Goal: Task Accomplishment & Management: Use online tool/utility

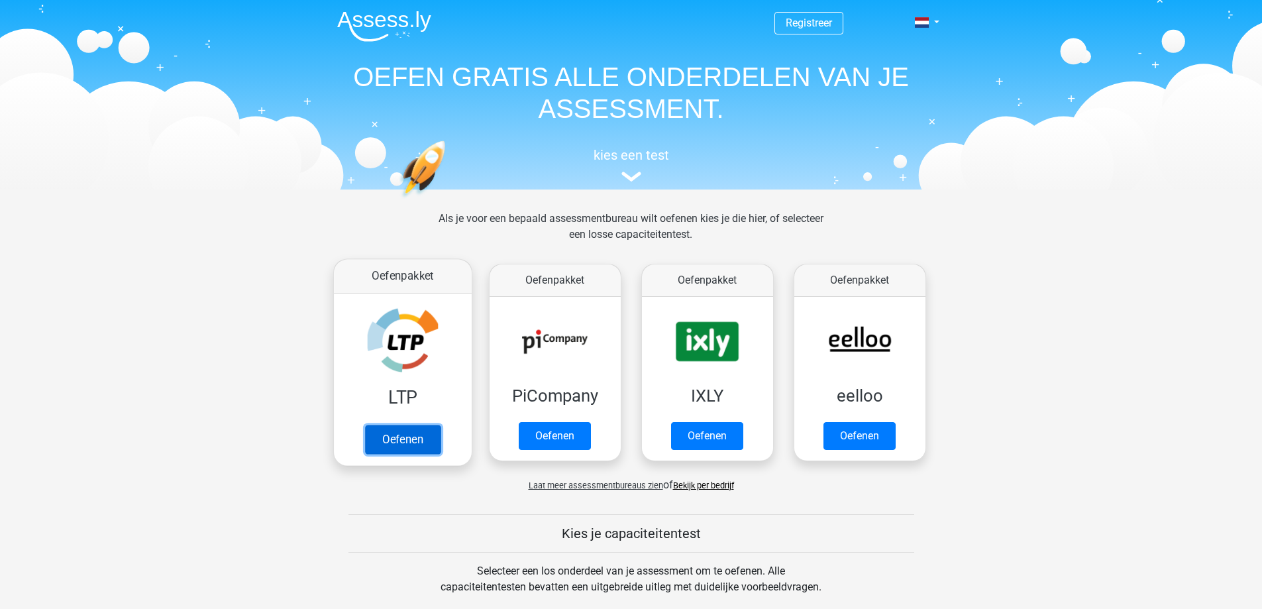
click at [401, 435] on link "Oefenen" at bounding box center [401, 439] width 75 height 29
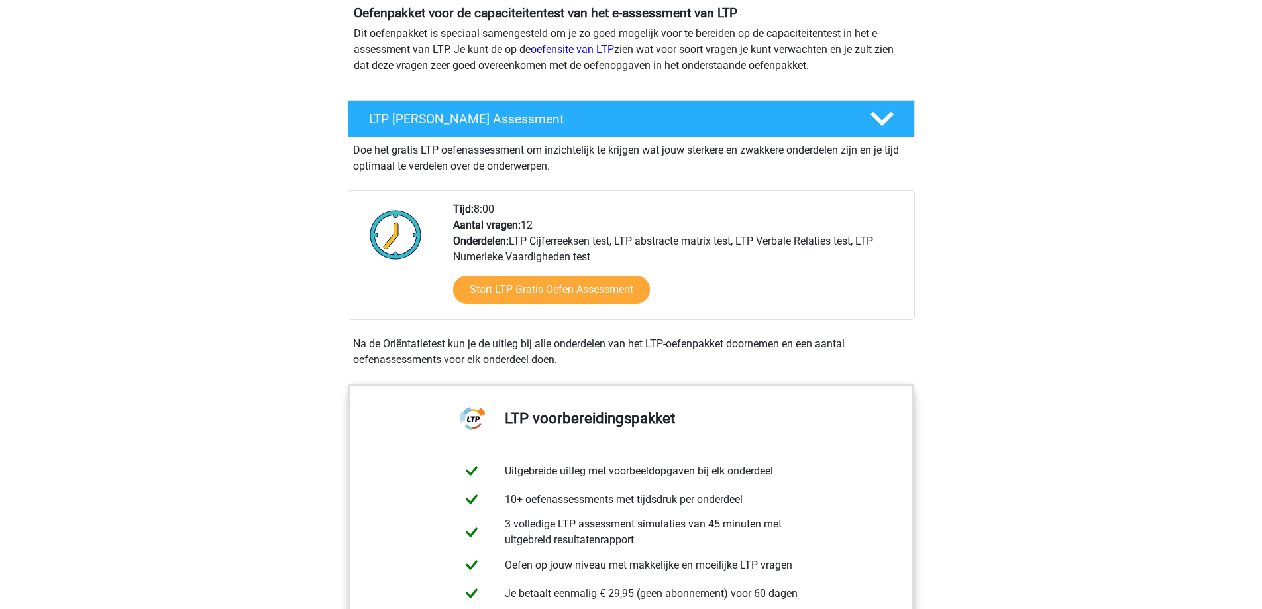
scroll to position [132, 0]
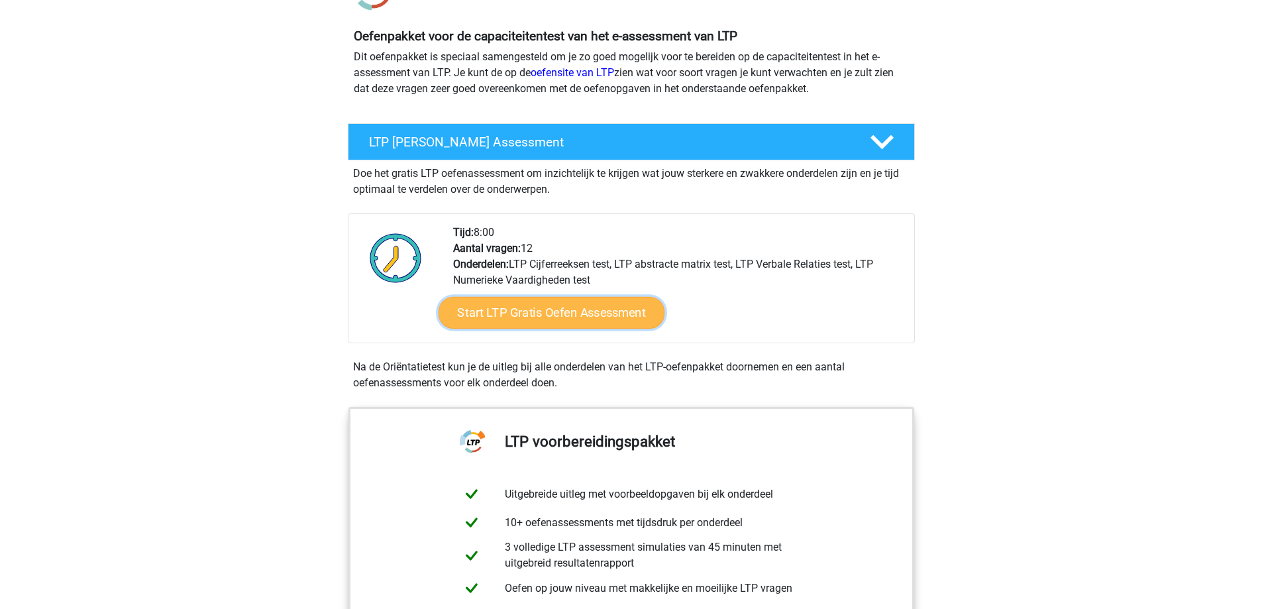
click at [608, 303] on link "Start LTP Gratis Oefen Assessment" at bounding box center [551, 313] width 226 height 32
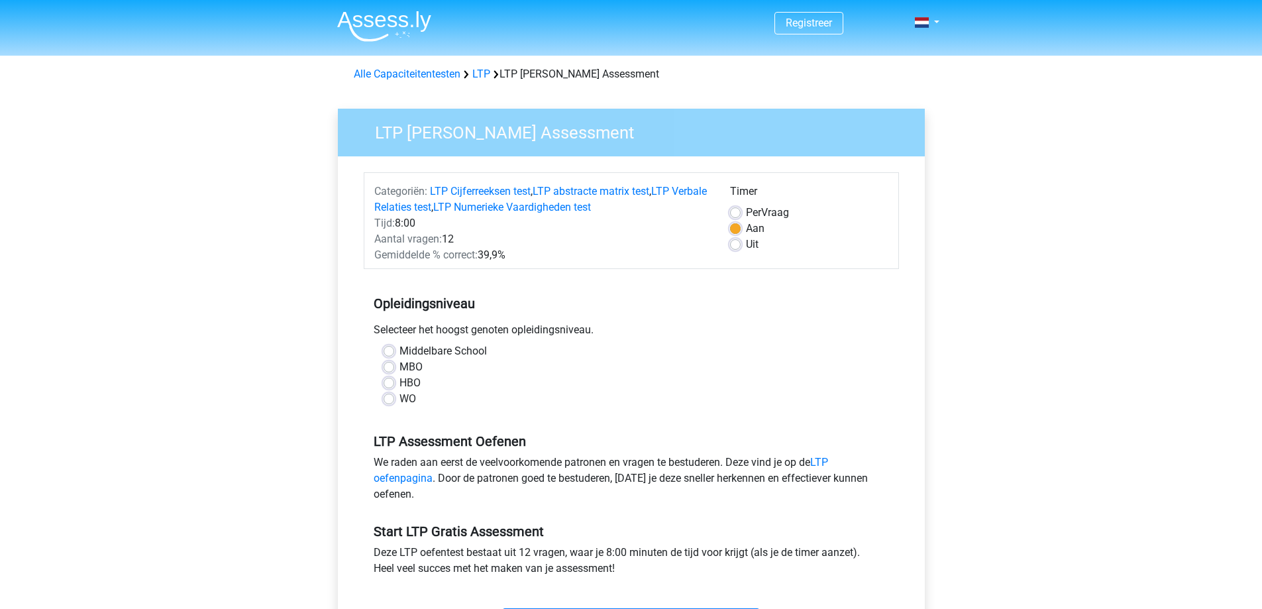
click at [399, 366] on label "MBO" at bounding box center [410, 367] width 23 height 16
click at [391, 366] on input "MBO" at bounding box center [388, 365] width 11 height 13
radio input "true"
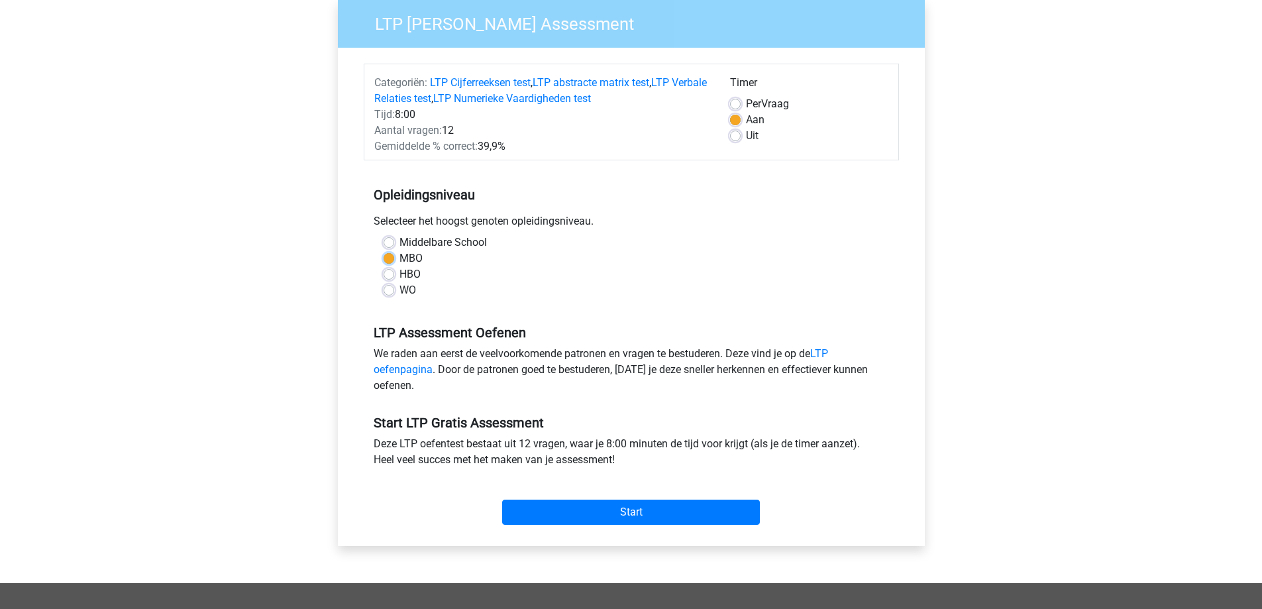
scroll to position [132, 0]
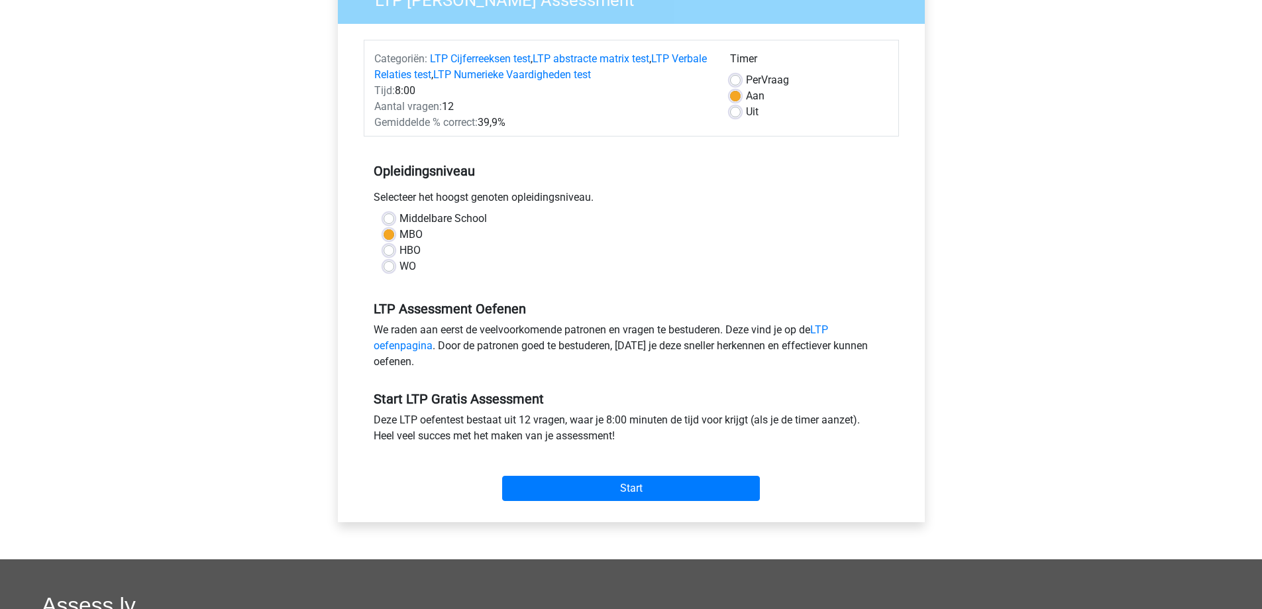
click at [746, 95] on label "Aan" at bounding box center [755, 96] width 19 height 16
click at [736, 95] on input "Aan" at bounding box center [735, 94] width 11 height 13
click at [746, 113] on label "Uit" at bounding box center [752, 112] width 13 height 16
click at [735, 113] on input "Uit" at bounding box center [735, 110] width 11 height 13
radio input "true"
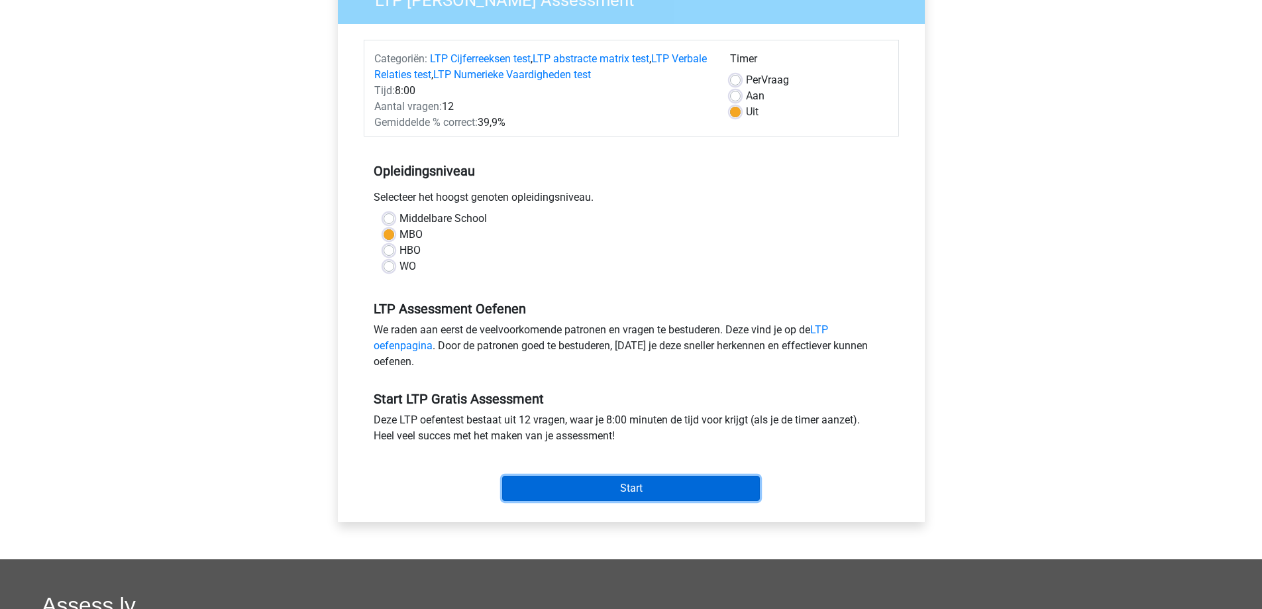
click at [626, 488] on input "Start" at bounding box center [631, 487] width 258 height 25
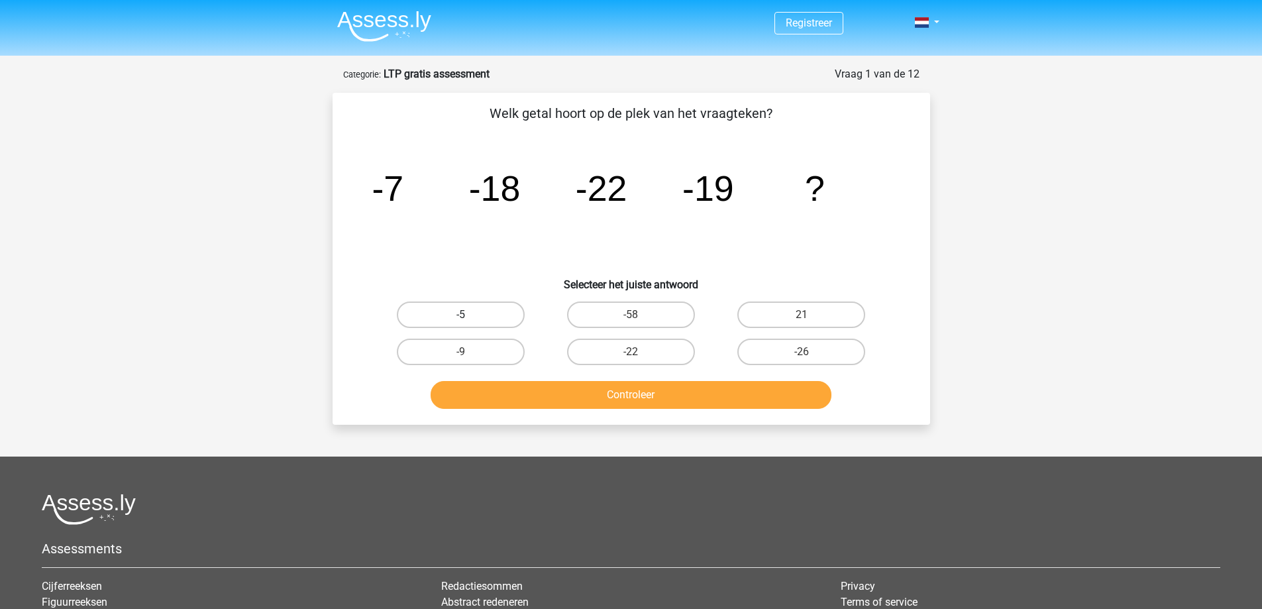
click at [434, 309] on label "-5" at bounding box center [461, 314] width 128 height 26
click at [460, 315] on input "-5" at bounding box center [464, 319] width 9 height 9
radio input "true"
click at [642, 390] on button "Controleer" at bounding box center [630, 395] width 401 height 28
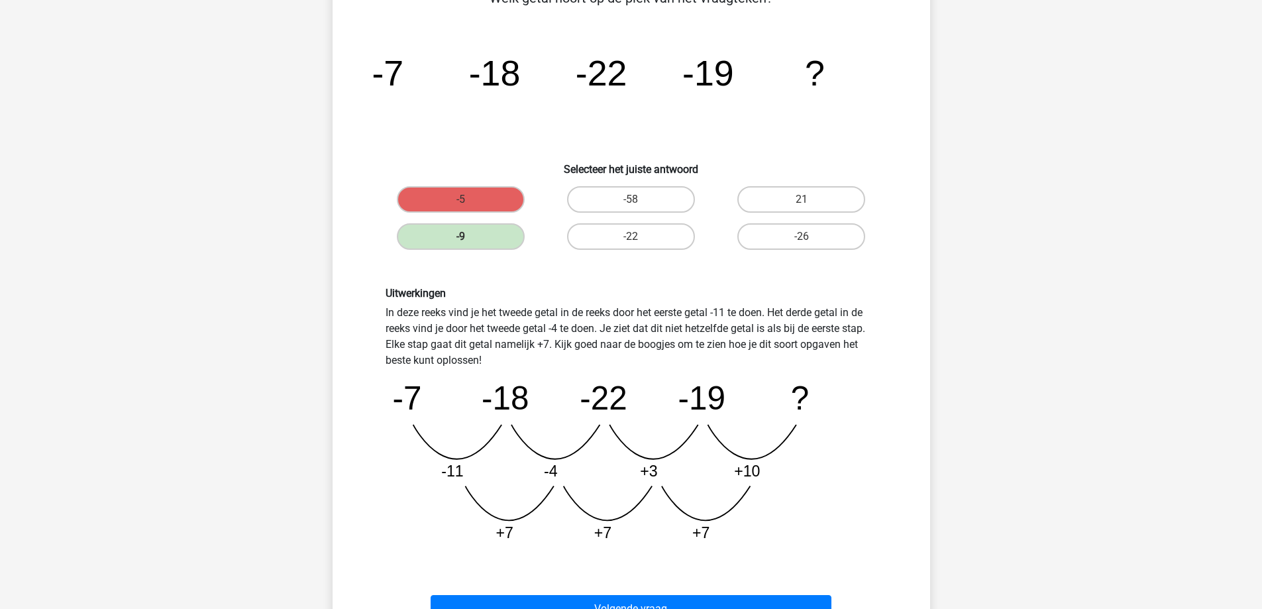
scroll to position [132, 0]
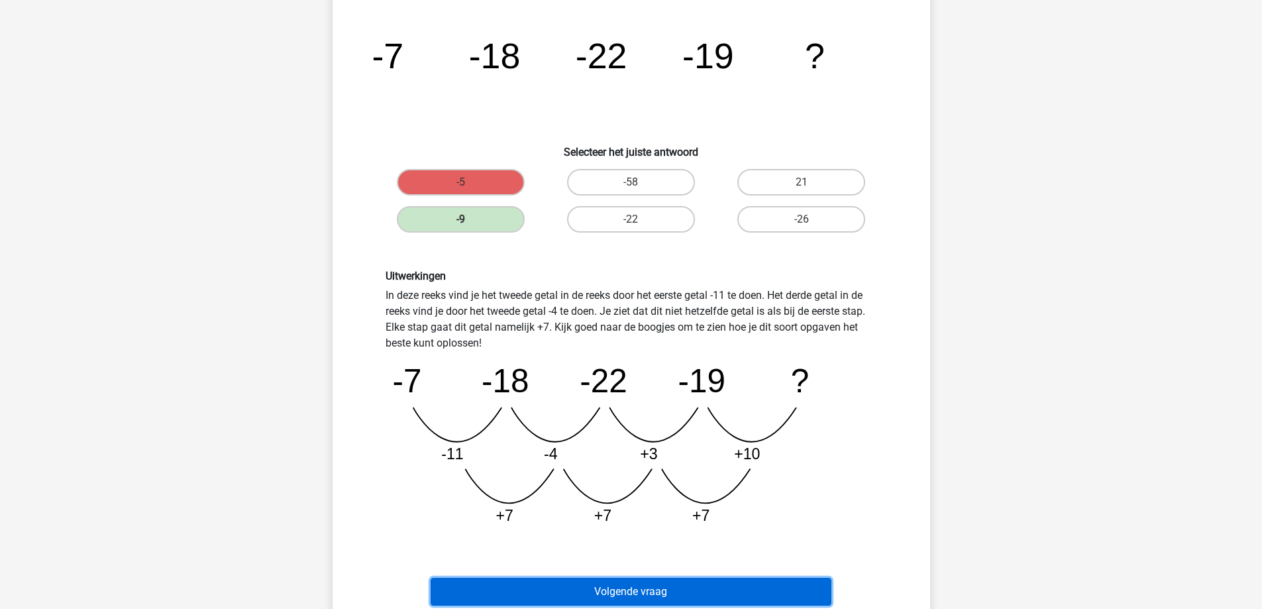
click at [719, 582] on button "Volgende vraag" at bounding box center [630, 591] width 401 height 28
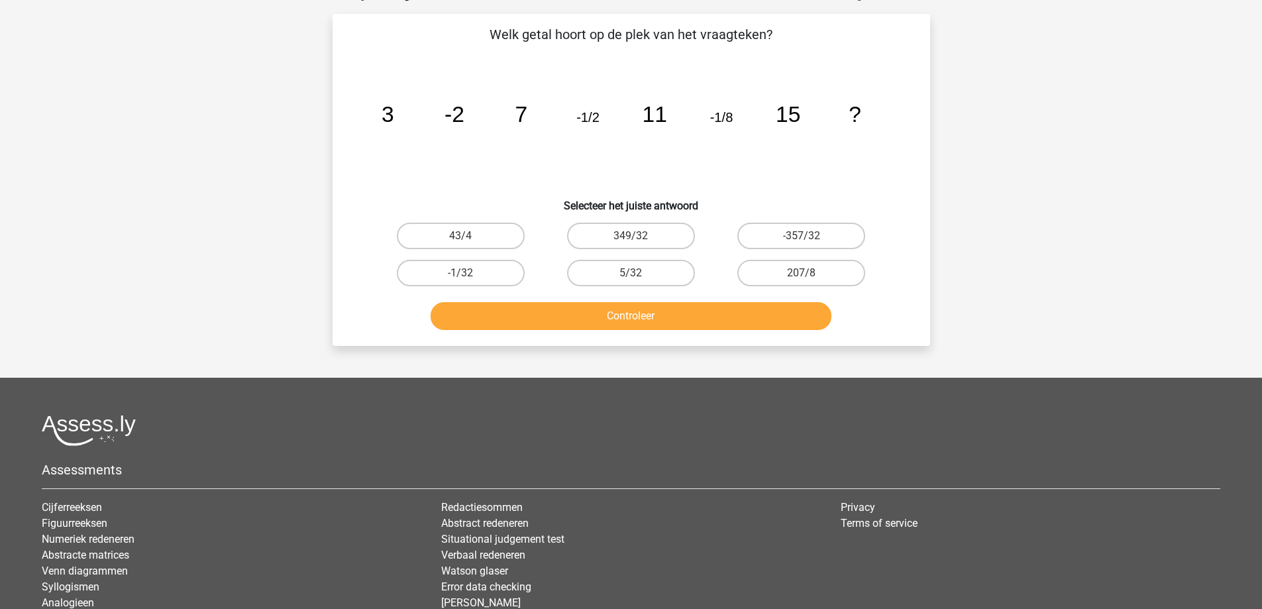
scroll to position [66, 0]
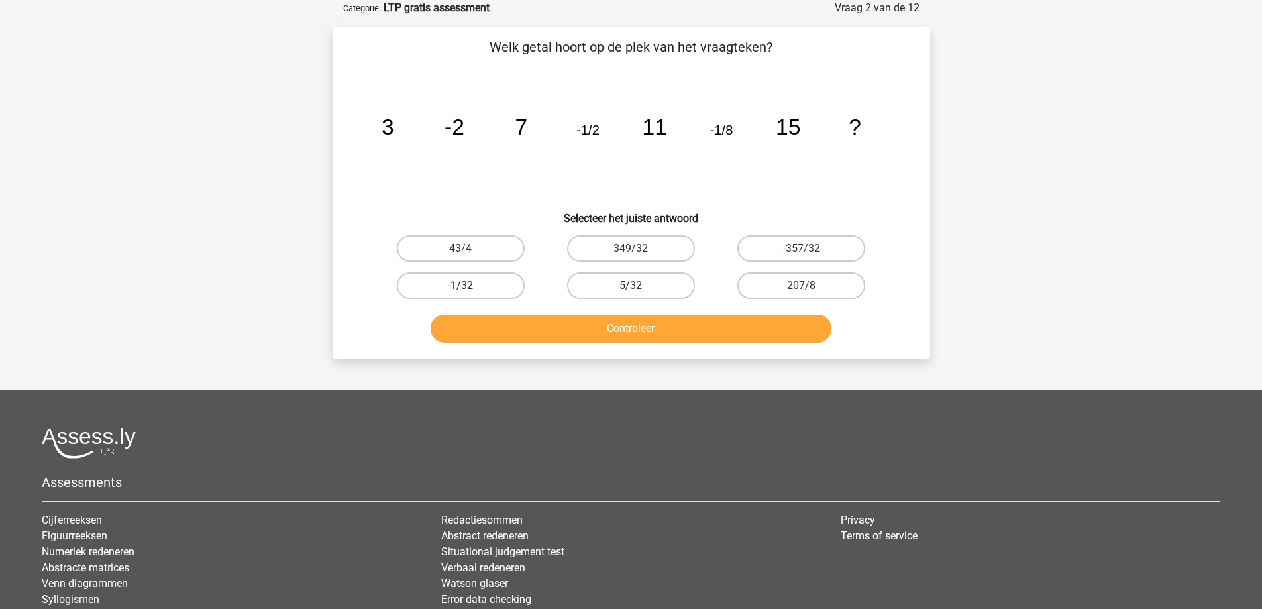
click at [459, 287] on label "-1/32" at bounding box center [461, 285] width 128 height 26
click at [460, 287] on input "-1/32" at bounding box center [464, 289] width 9 height 9
radio input "true"
click at [554, 330] on button "Controleer" at bounding box center [630, 329] width 401 height 28
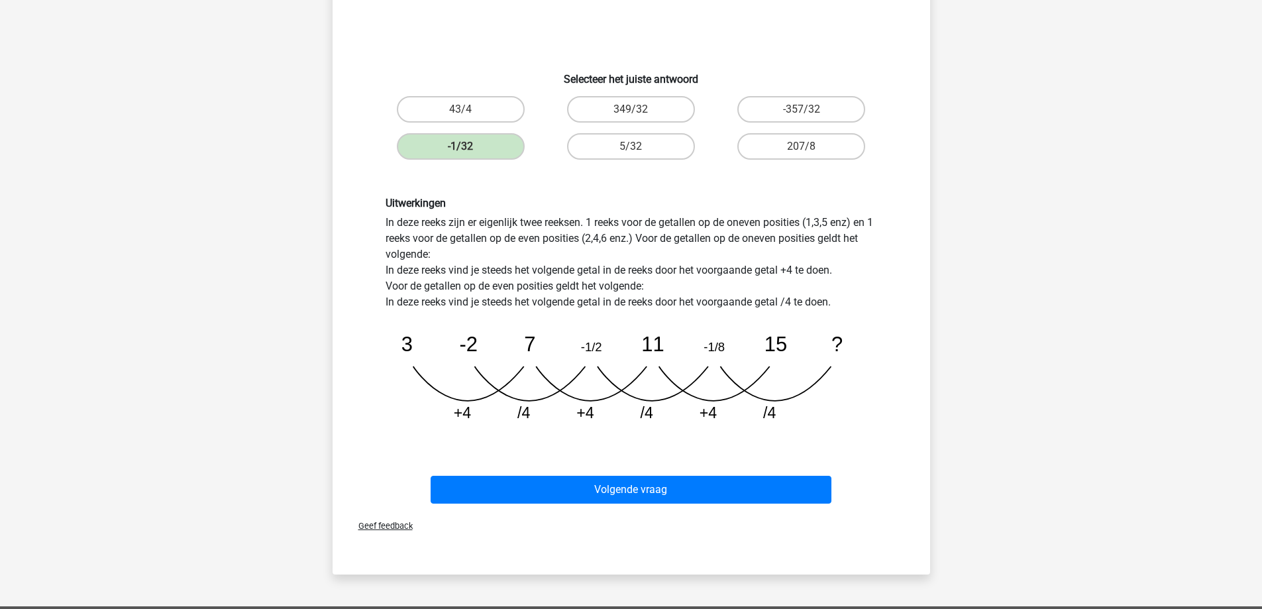
scroll to position [265, 0]
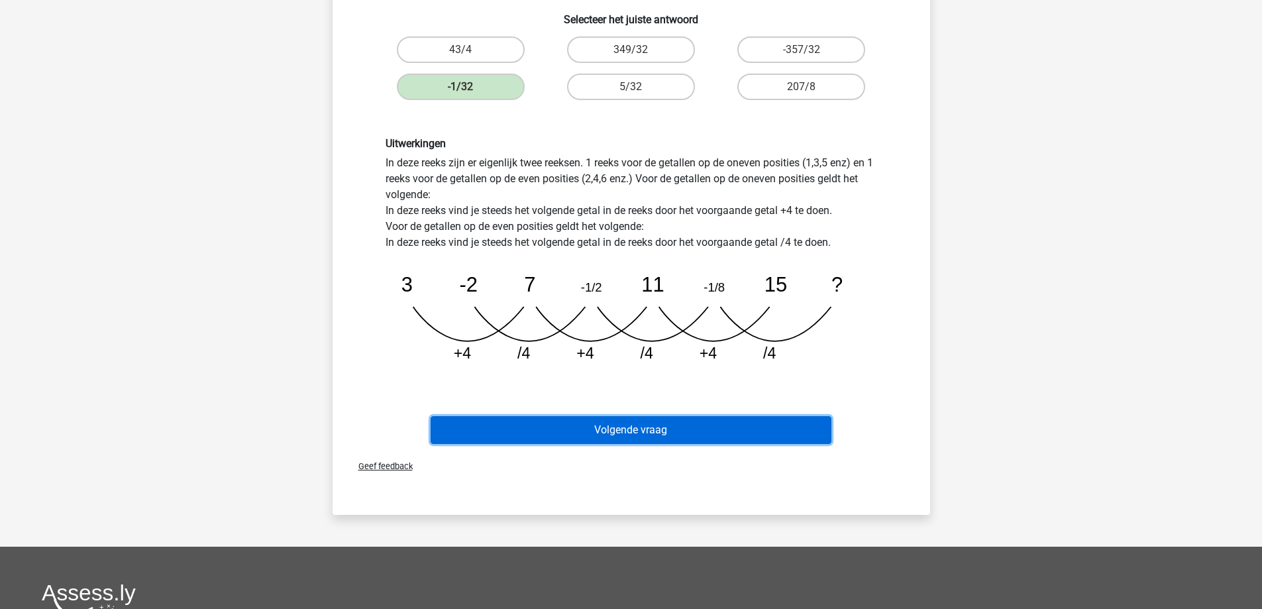
click at [642, 425] on button "Volgende vraag" at bounding box center [630, 430] width 401 height 28
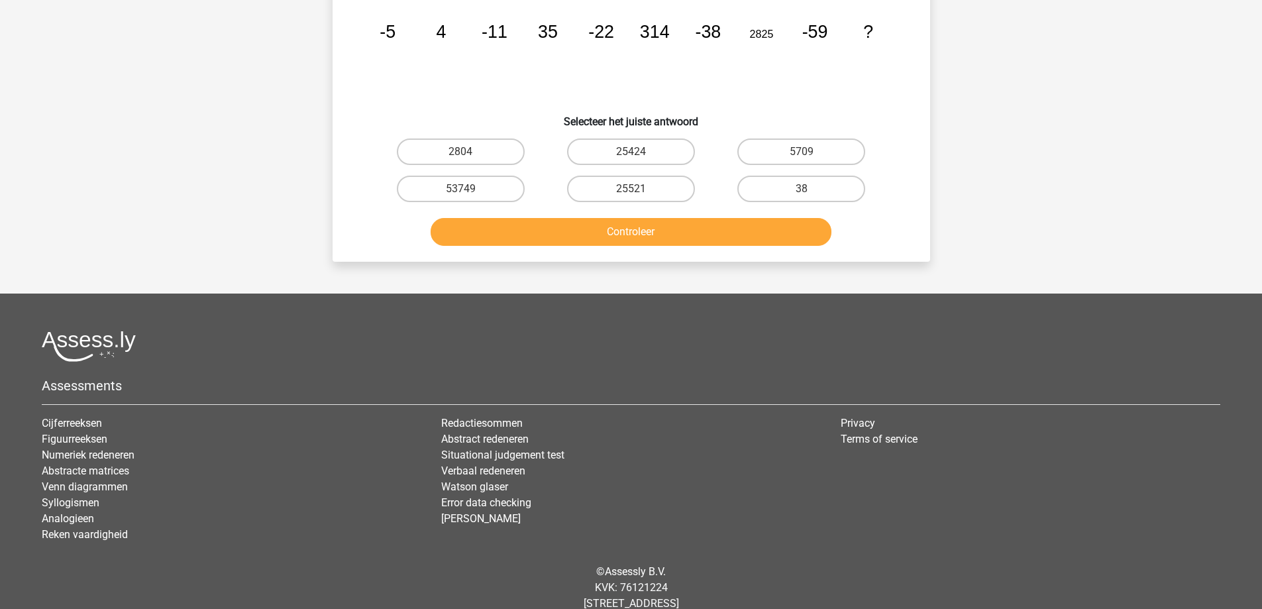
scroll to position [66, 0]
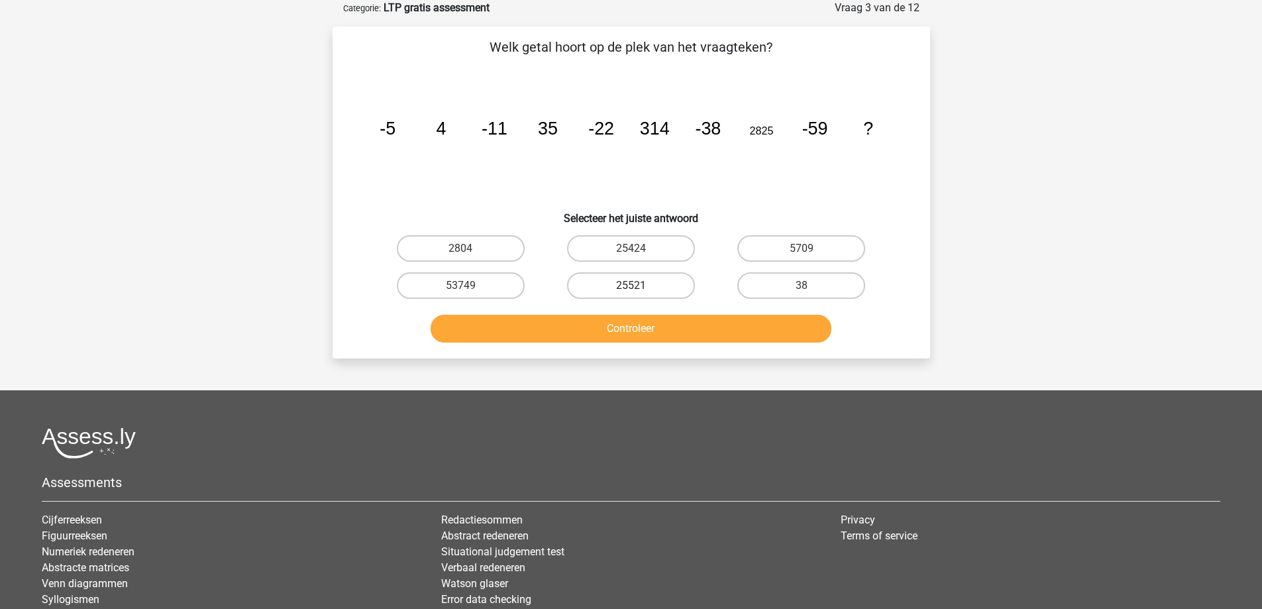
click at [614, 284] on label "25521" at bounding box center [631, 285] width 128 height 26
click at [630, 285] on input "25521" at bounding box center [634, 289] width 9 height 9
radio input "true"
click at [611, 323] on button "Controleer" at bounding box center [630, 329] width 401 height 28
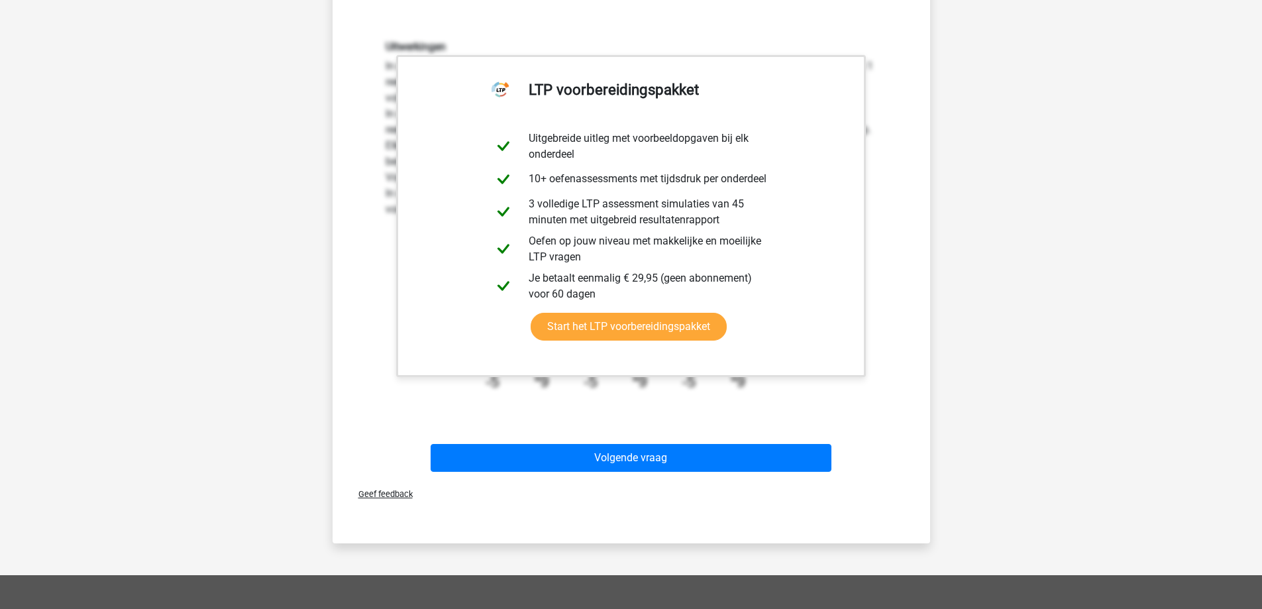
scroll to position [397, 0]
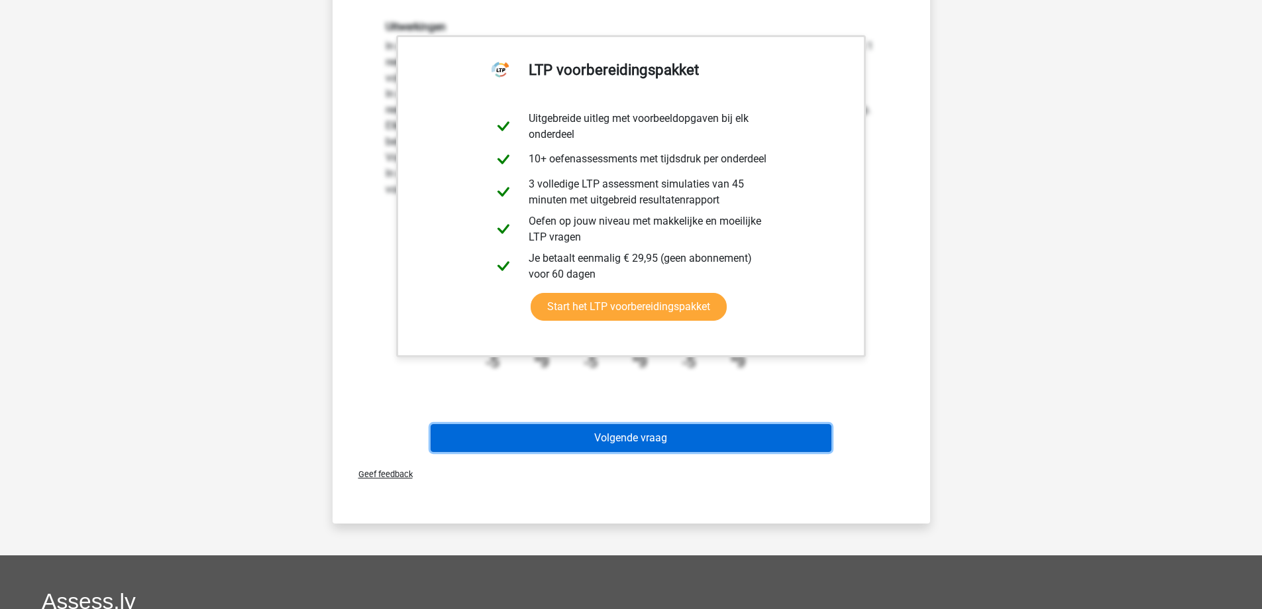
click at [690, 432] on button "Volgende vraag" at bounding box center [630, 438] width 401 height 28
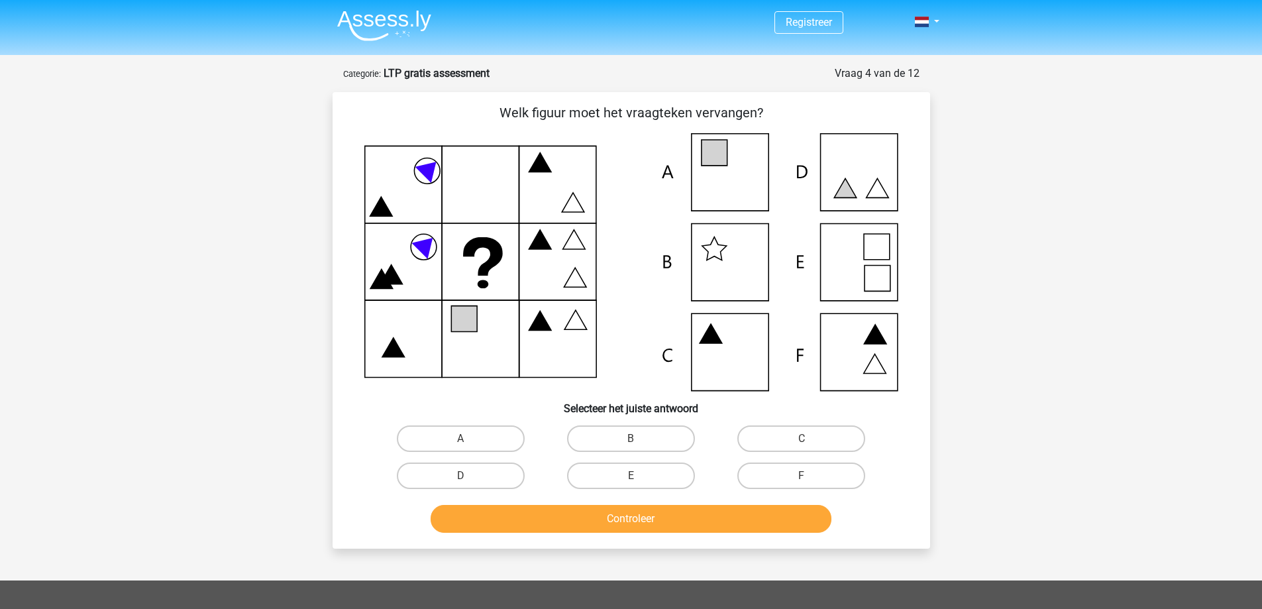
scroll to position [0, 0]
click at [452, 440] on label "A" at bounding box center [461, 439] width 128 height 26
click at [460, 440] on input "A" at bounding box center [464, 443] width 9 height 9
radio input "true"
click at [795, 440] on label "C" at bounding box center [801, 439] width 128 height 26
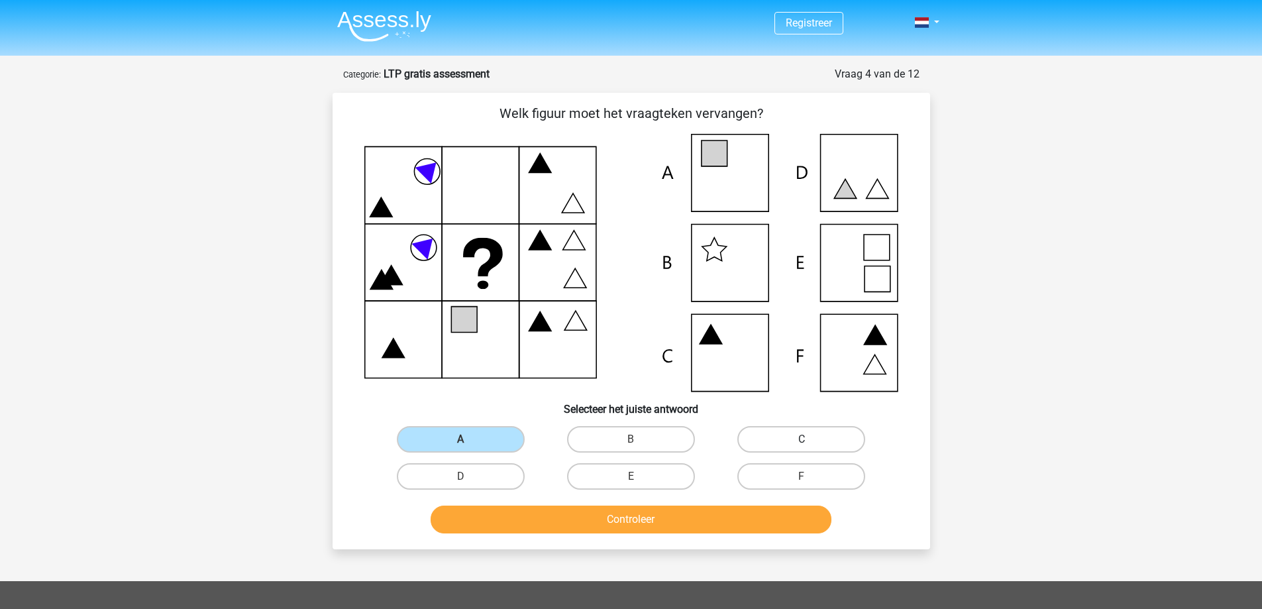
click at [801, 440] on input "C" at bounding box center [805, 443] width 9 height 9
radio input "true"
click at [692, 512] on button "Controleer" at bounding box center [630, 519] width 401 height 28
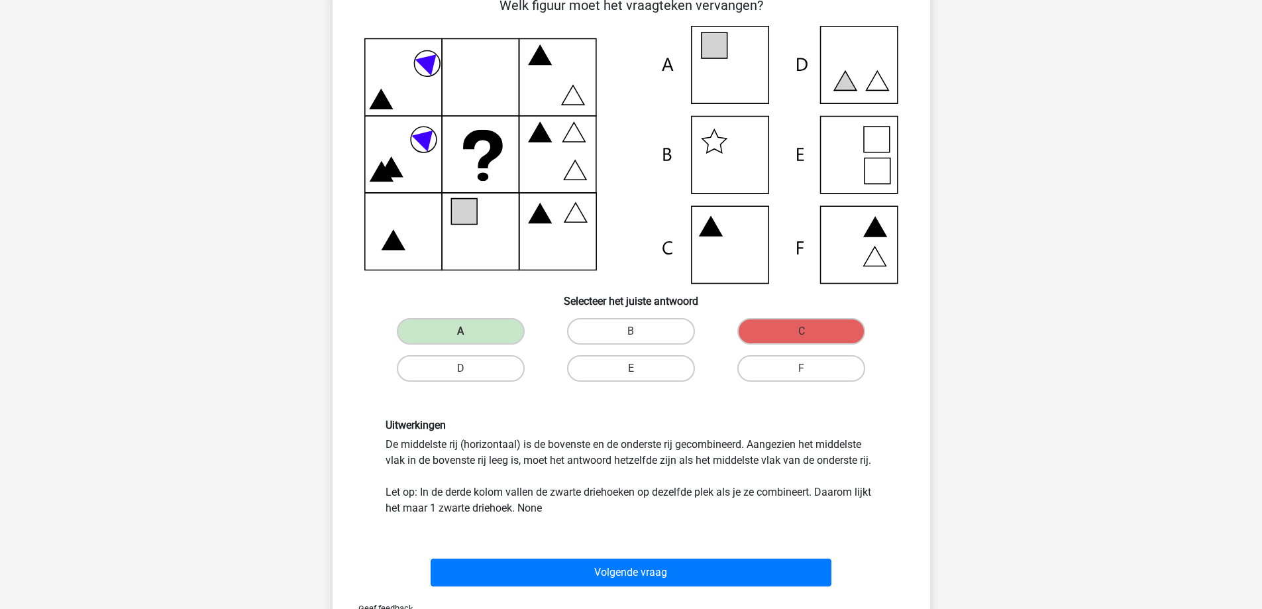
scroll to position [199, 0]
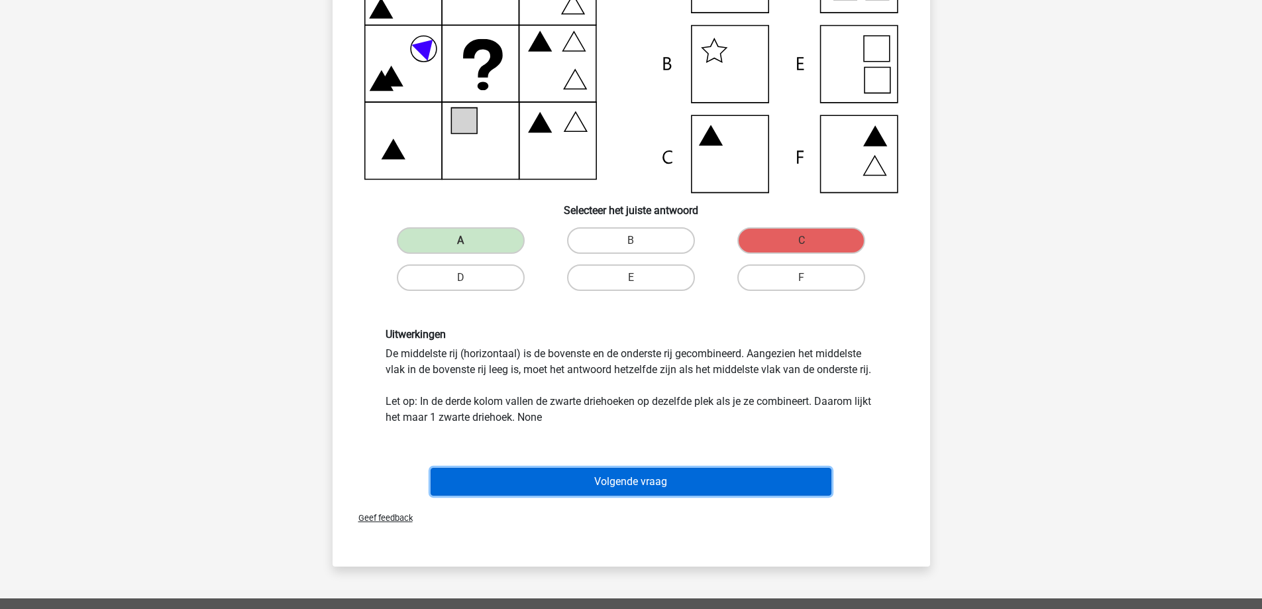
click at [664, 477] on button "Volgende vraag" at bounding box center [630, 482] width 401 height 28
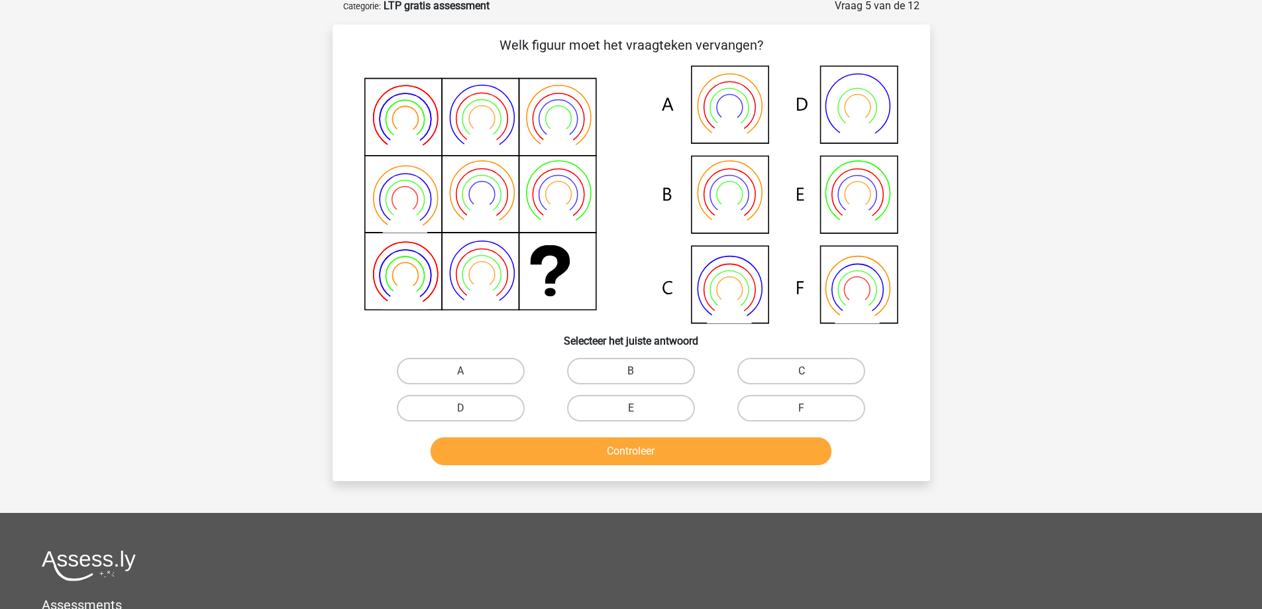
scroll to position [66, 0]
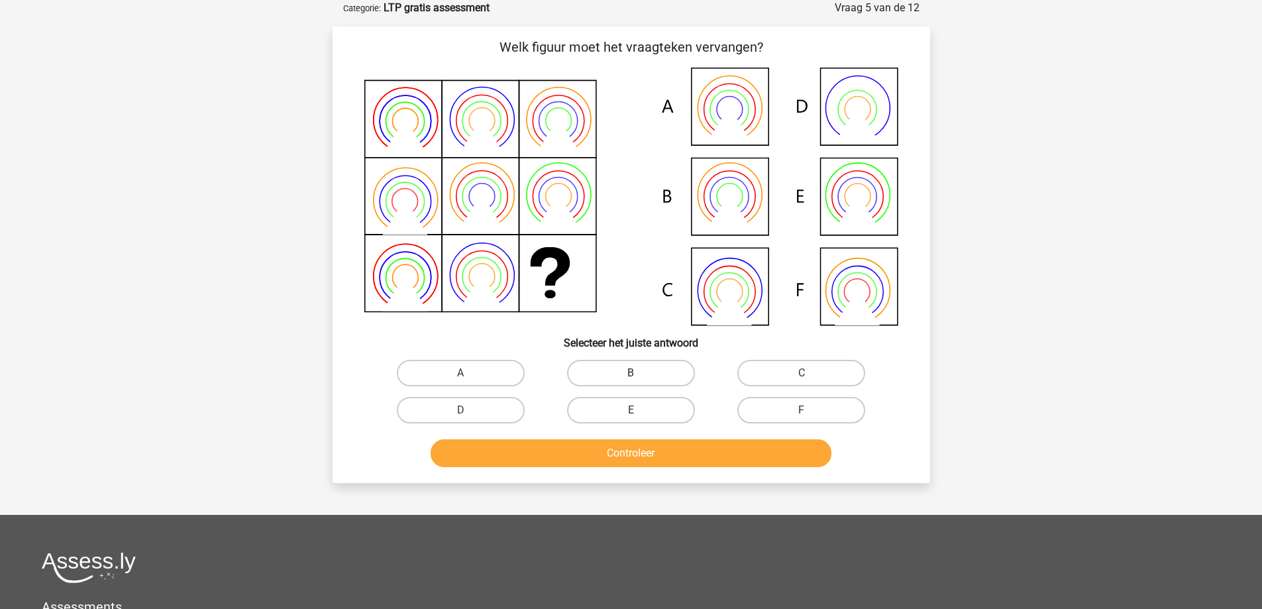
click at [670, 365] on label "B" at bounding box center [631, 373] width 128 height 26
click at [639, 373] on input "B" at bounding box center [634, 377] width 9 height 9
radio input "true"
click at [652, 455] on button "Controleer" at bounding box center [630, 453] width 401 height 28
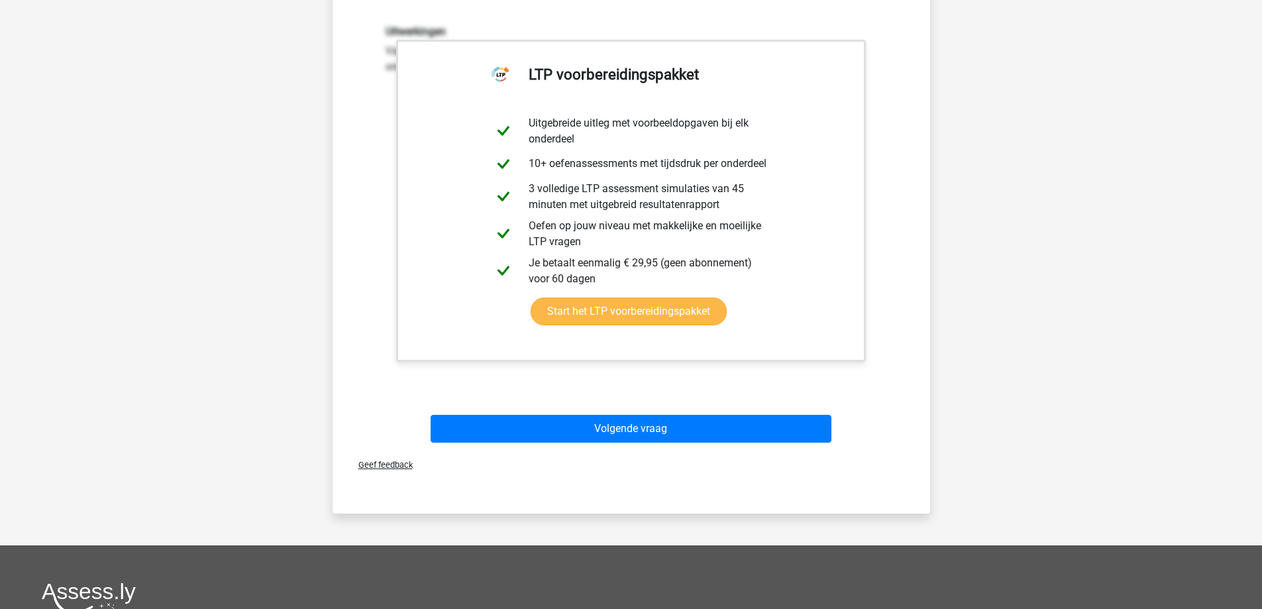
scroll to position [530, 0]
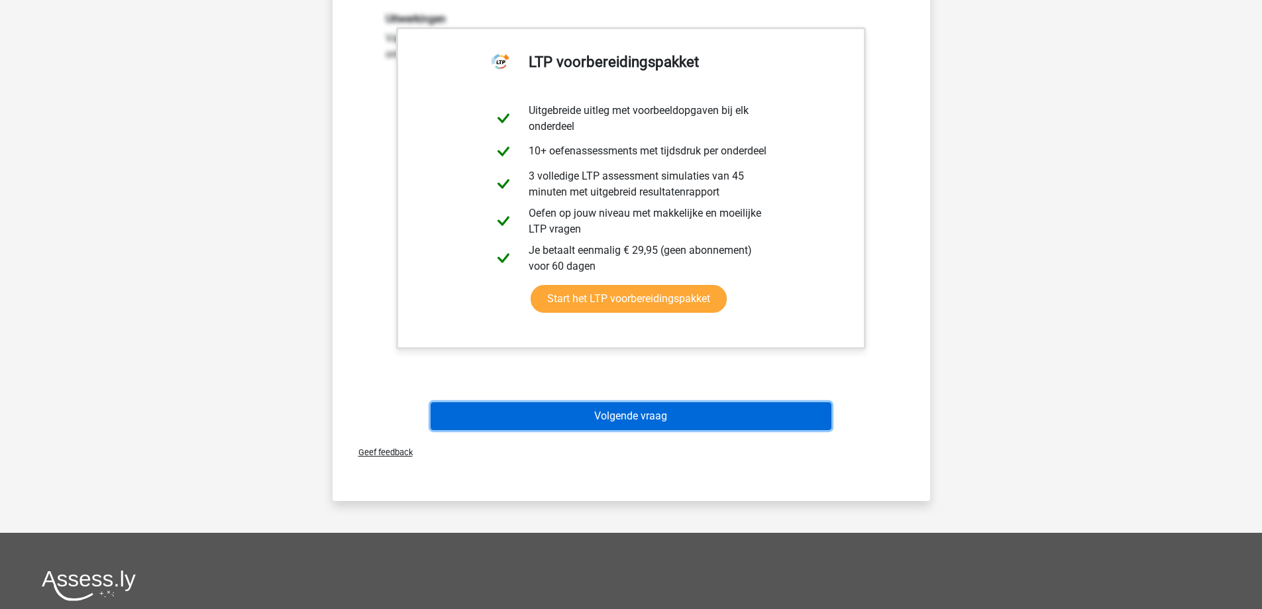
click at [603, 415] on button "Volgende vraag" at bounding box center [630, 416] width 401 height 28
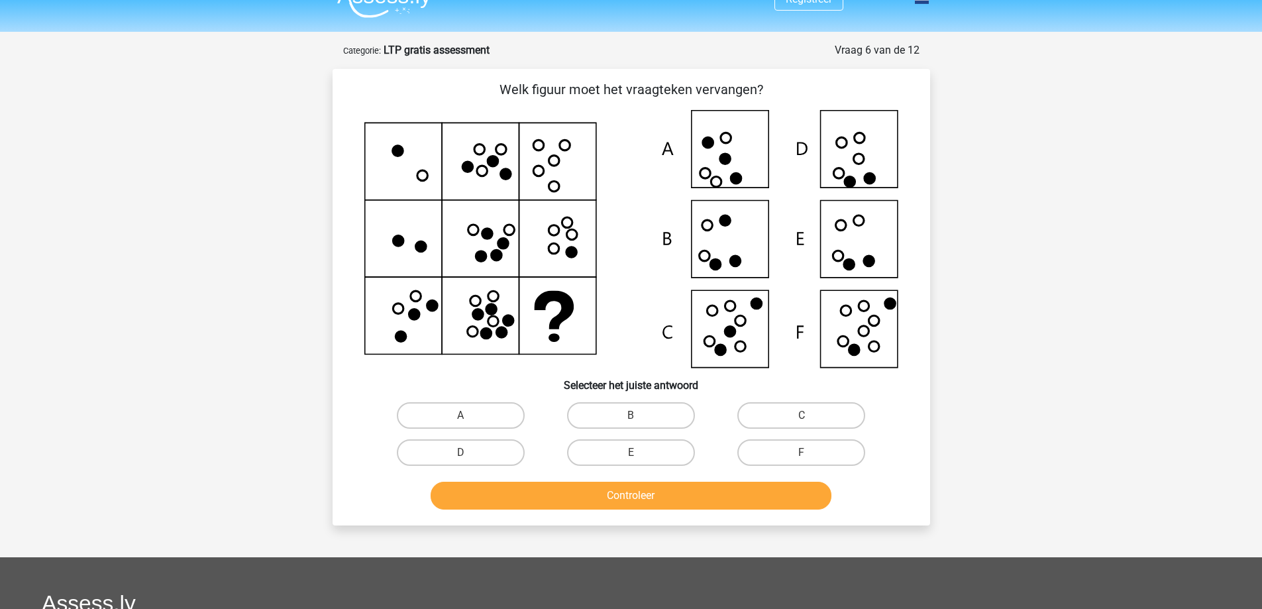
scroll to position [0, 0]
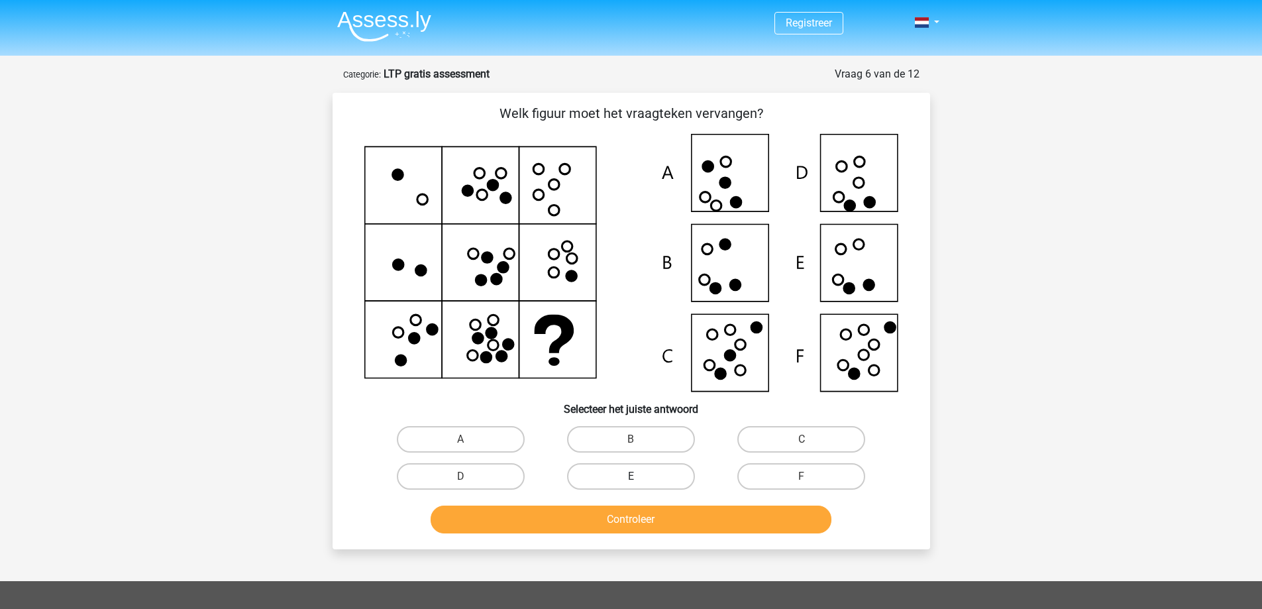
click at [591, 480] on label "E" at bounding box center [631, 476] width 128 height 26
click at [630, 480] on input "E" at bounding box center [634, 480] width 9 height 9
radio input "true"
click at [591, 517] on button "Controleer" at bounding box center [630, 519] width 401 height 28
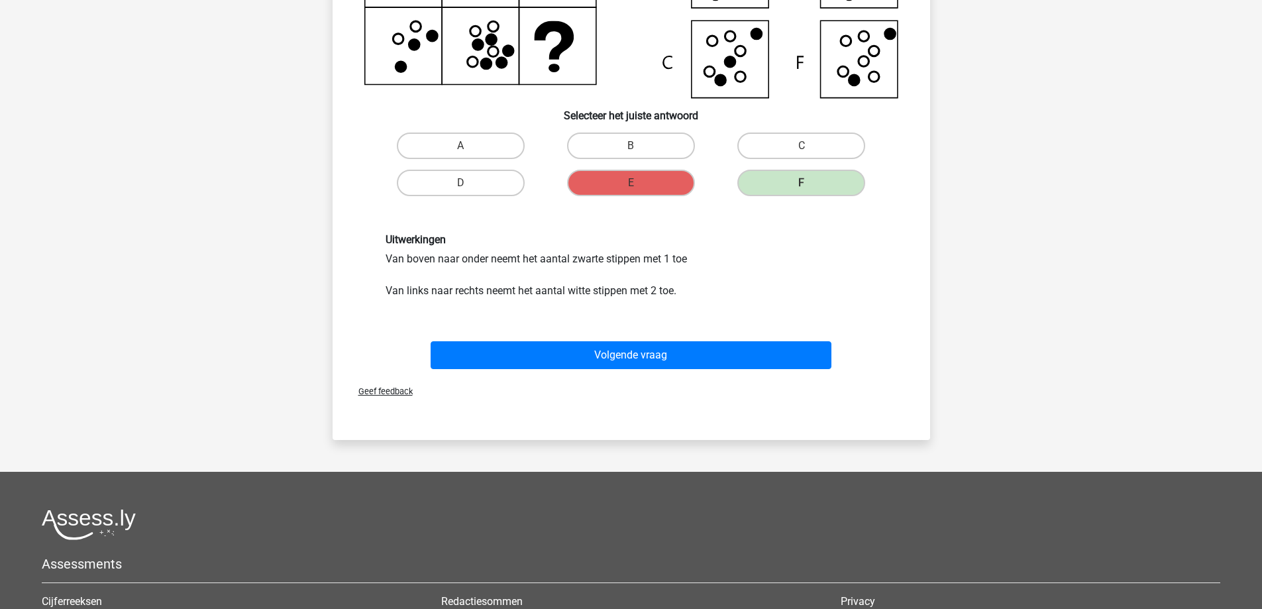
scroll to position [331, 0]
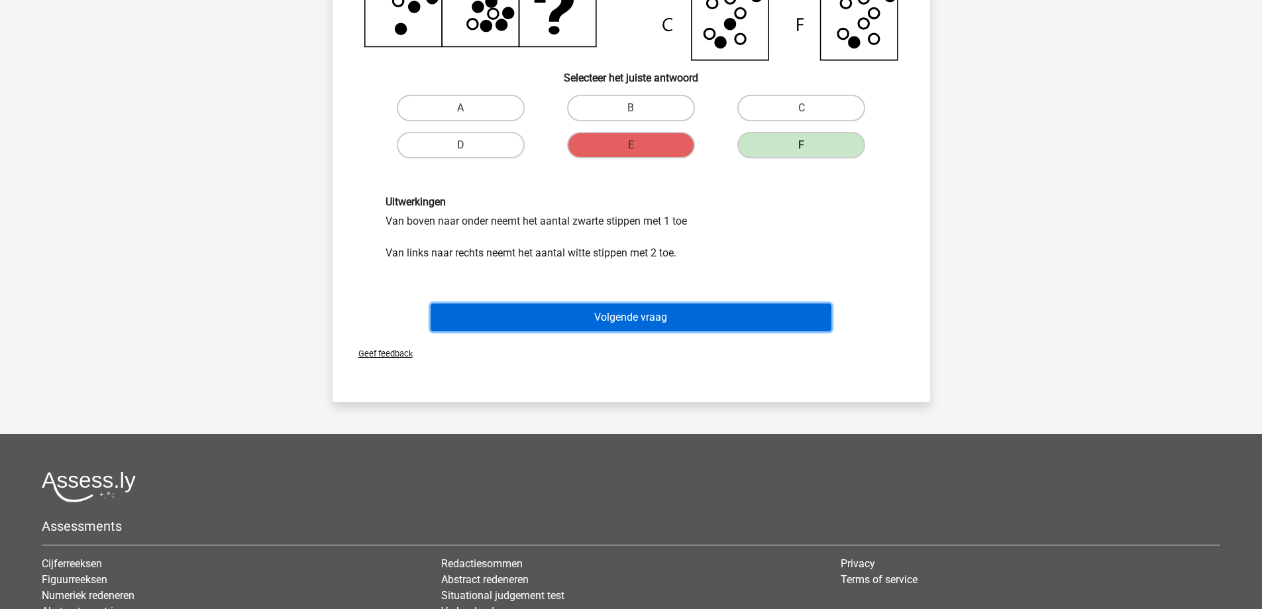
click at [656, 319] on button "Volgende vraag" at bounding box center [630, 317] width 401 height 28
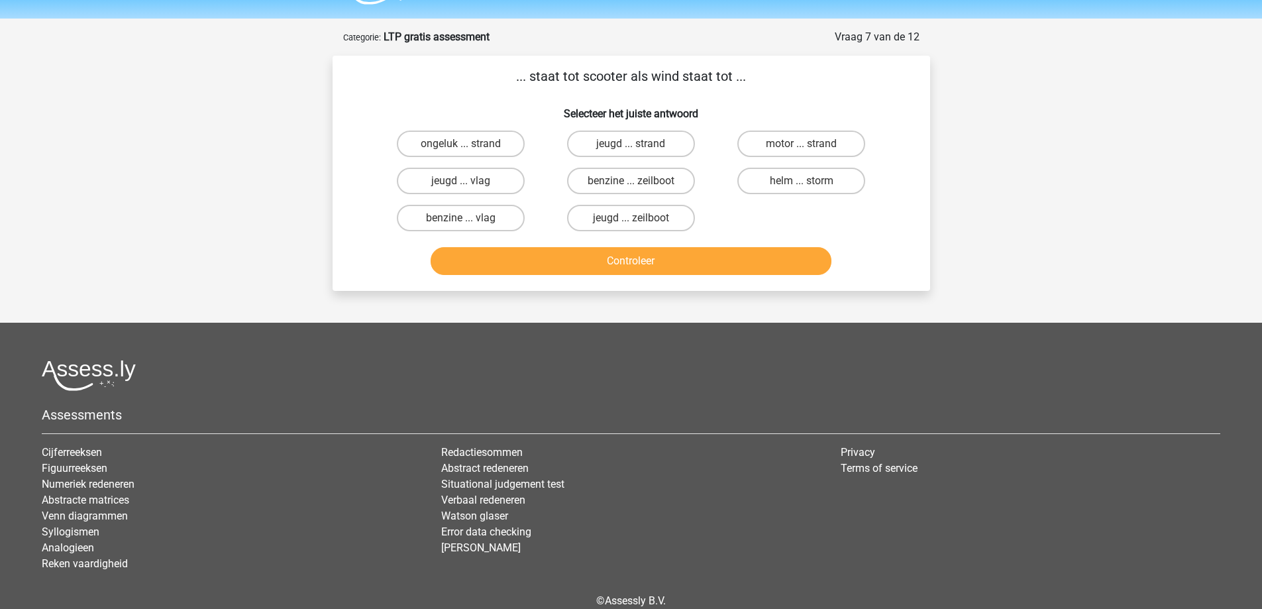
scroll to position [0, 0]
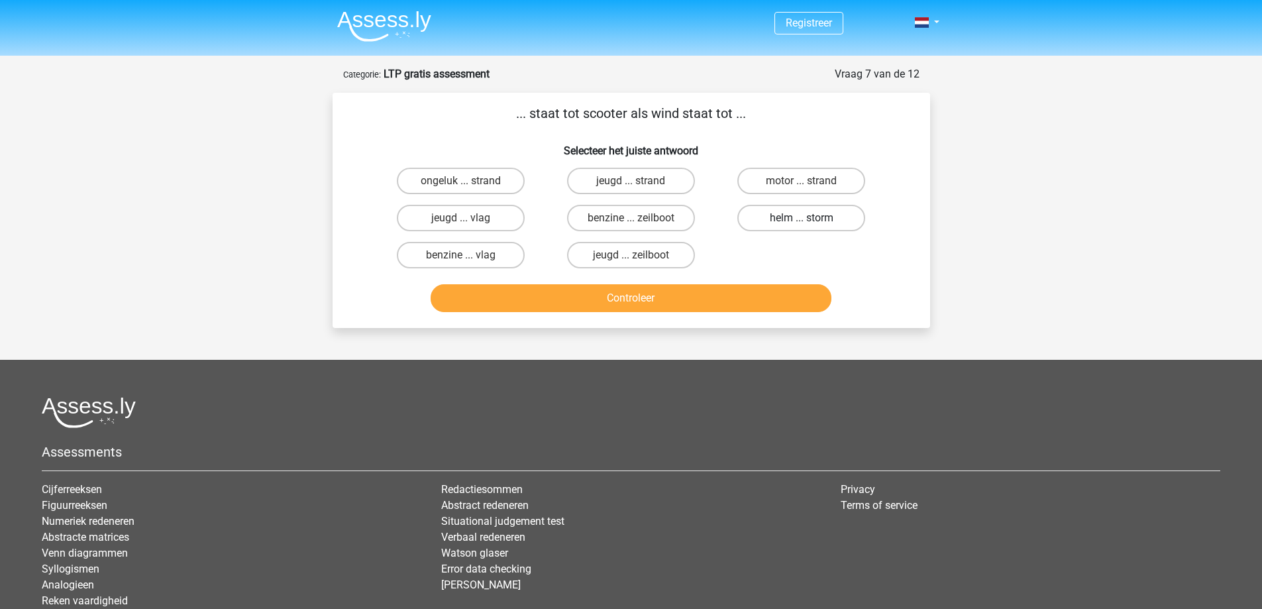
click at [798, 228] on label "helm ... storm" at bounding box center [801, 218] width 128 height 26
click at [801, 226] on input "helm ... storm" at bounding box center [805, 222] width 9 height 9
radio input "true"
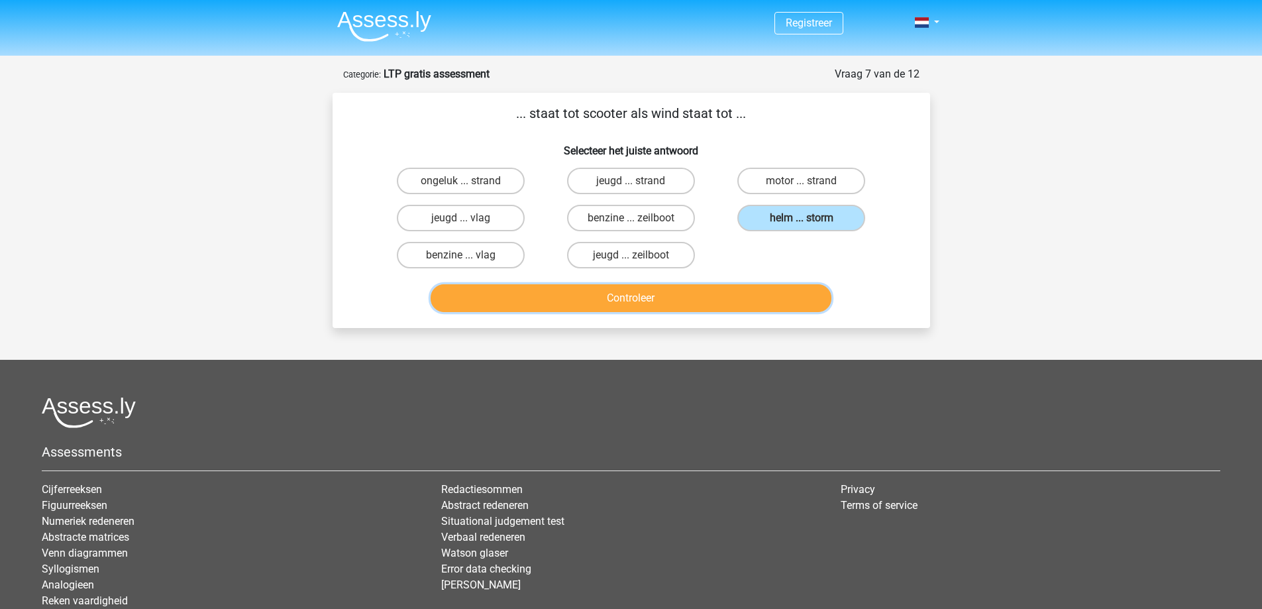
click at [732, 301] on button "Controleer" at bounding box center [630, 298] width 401 height 28
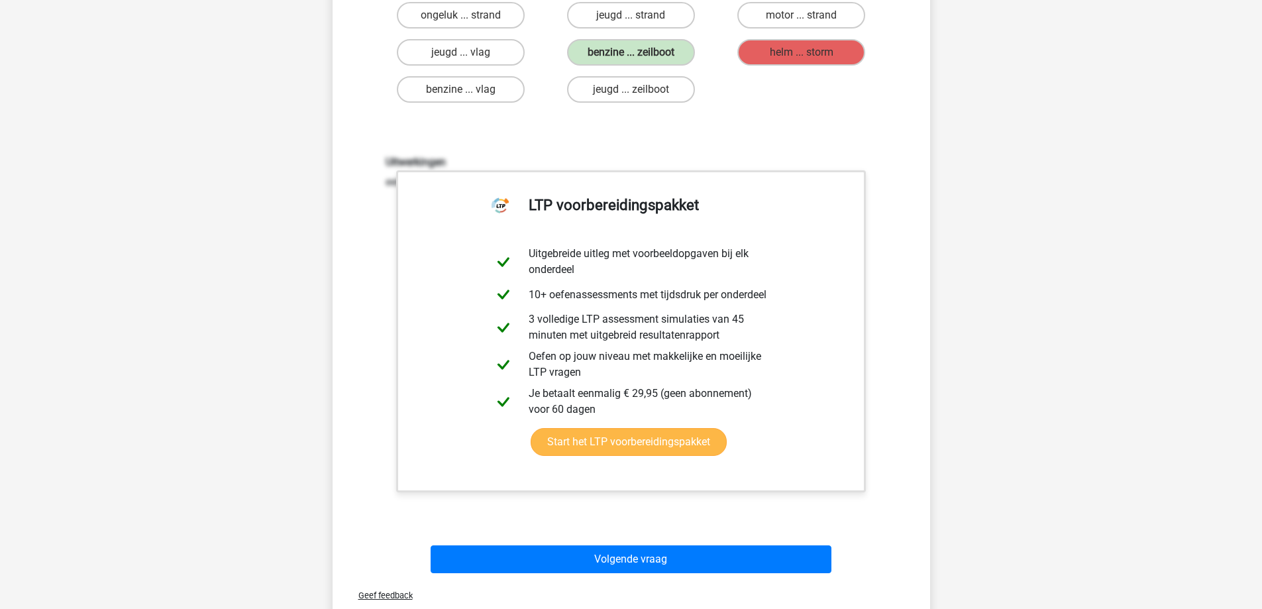
scroll to position [199, 0]
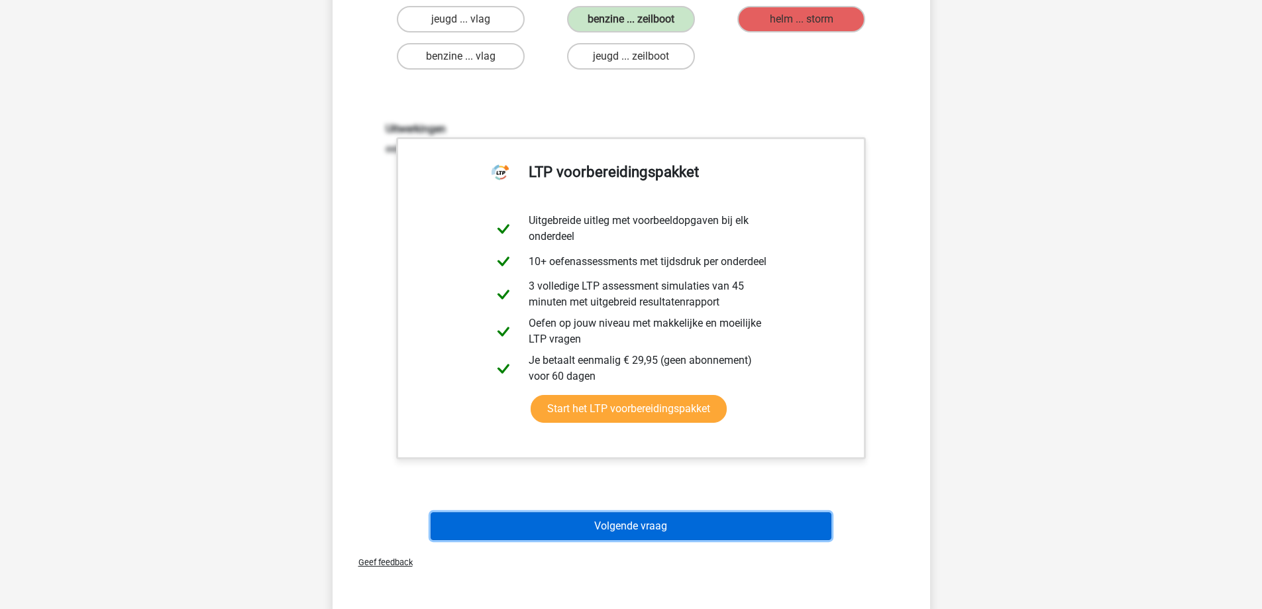
click at [630, 533] on button "Volgende vraag" at bounding box center [630, 526] width 401 height 28
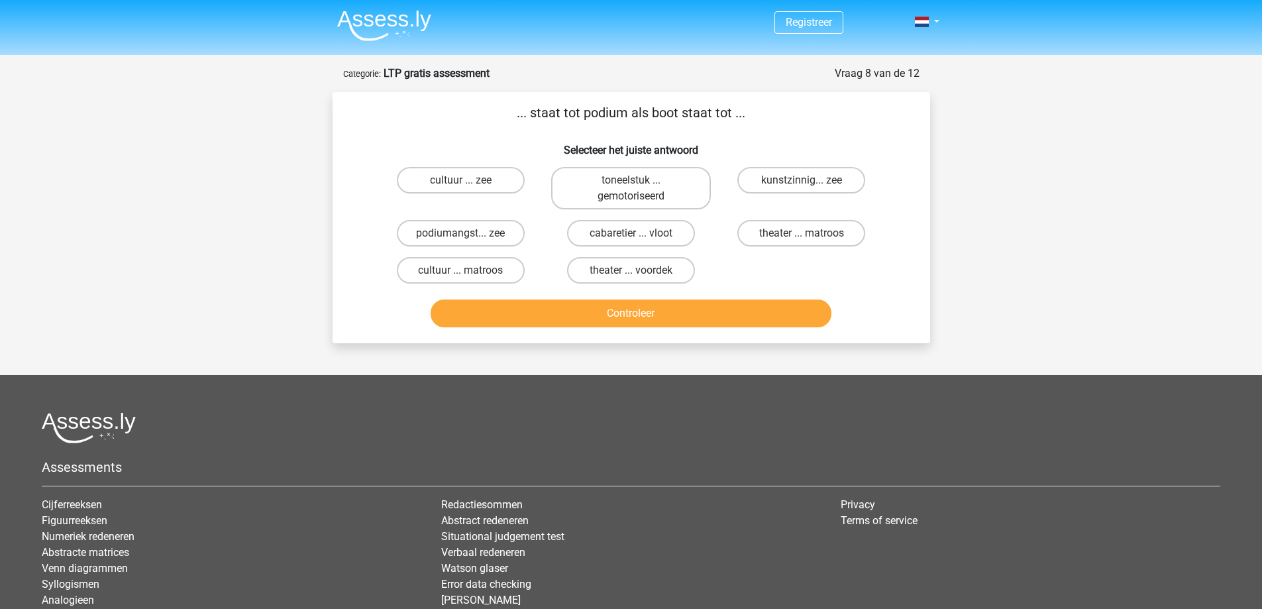
scroll to position [0, 0]
click at [675, 238] on label "cabaretier ... vloot" at bounding box center [631, 234] width 128 height 26
click at [639, 238] on input "cabaretier ... vloot" at bounding box center [634, 238] width 9 height 9
radio input "true"
click at [674, 304] on button "Controleer" at bounding box center [630, 314] width 401 height 28
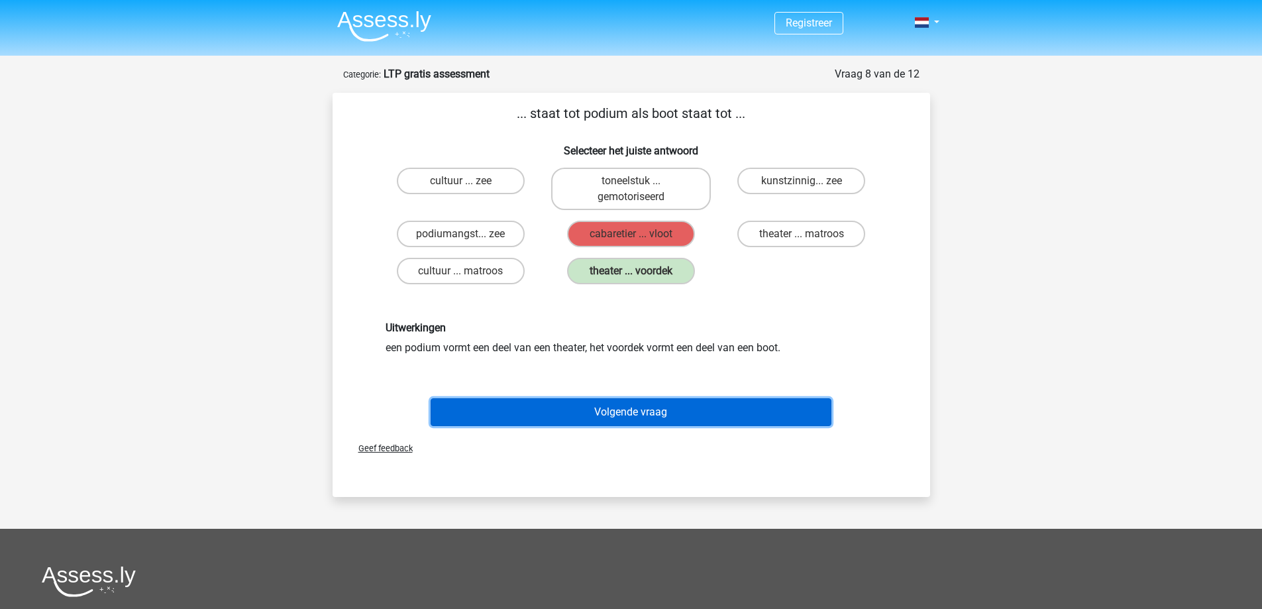
click at [567, 409] on button "Volgende vraag" at bounding box center [630, 412] width 401 height 28
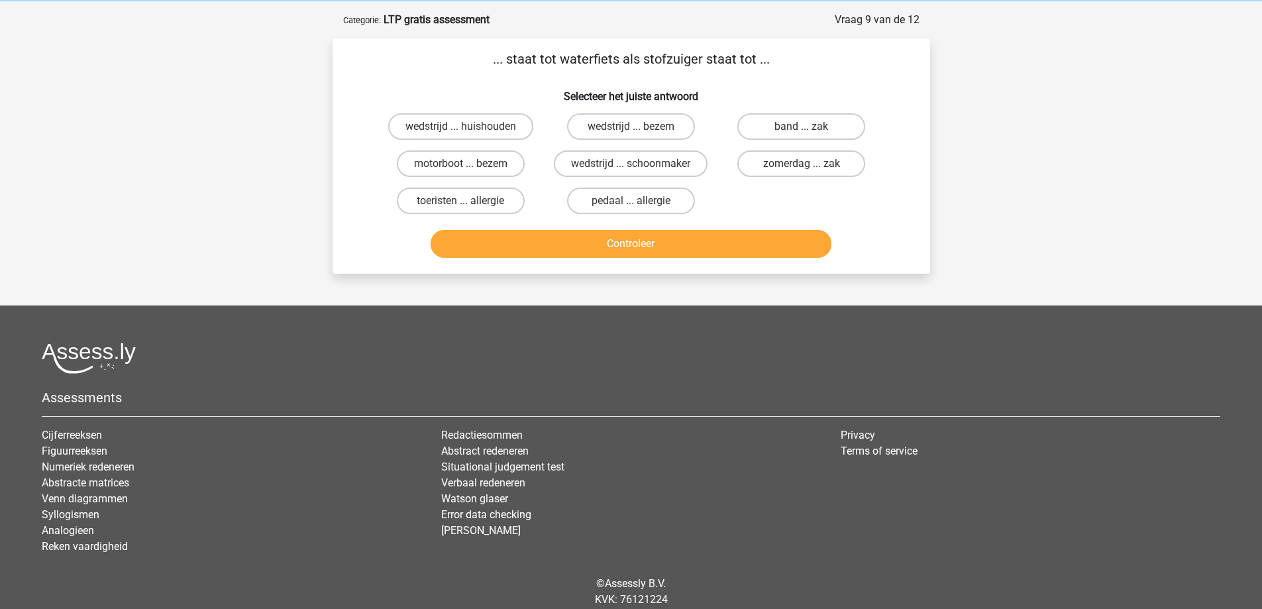
scroll to position [66, 0]
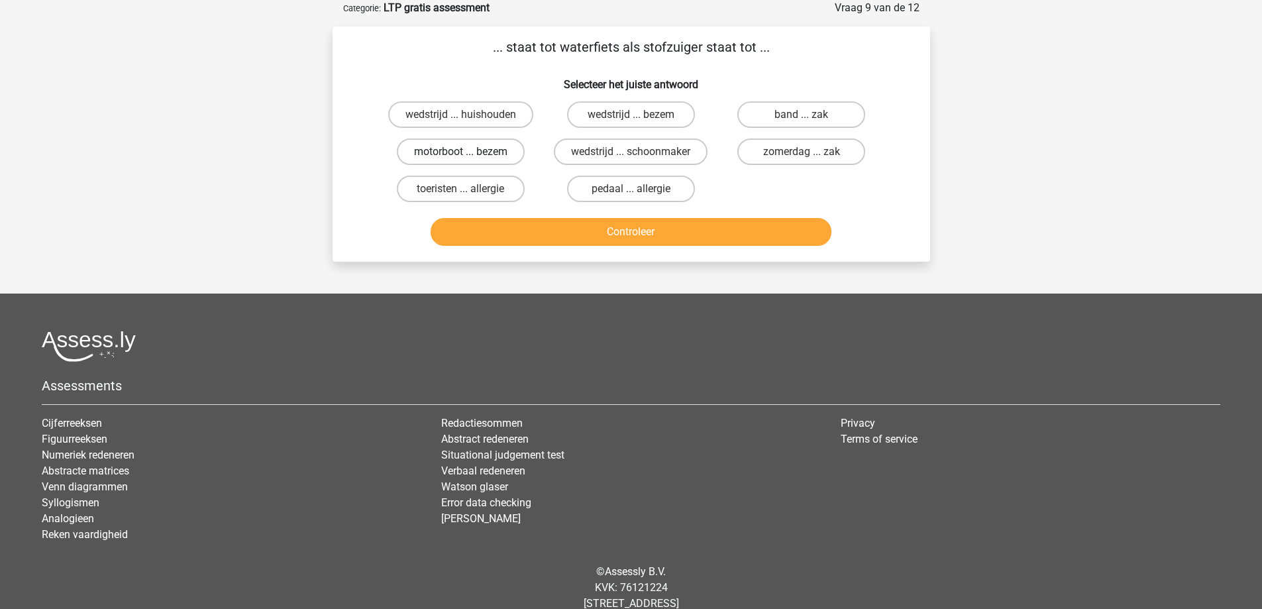
click at [428, 153] on label "motorboot ... bezem" at bounding box center [461, 151] width 128 height 26
click at [460, 153] on input "motorboot ... bezem" at bounding box center [464, 156] width 9 height 9
radio input "true"
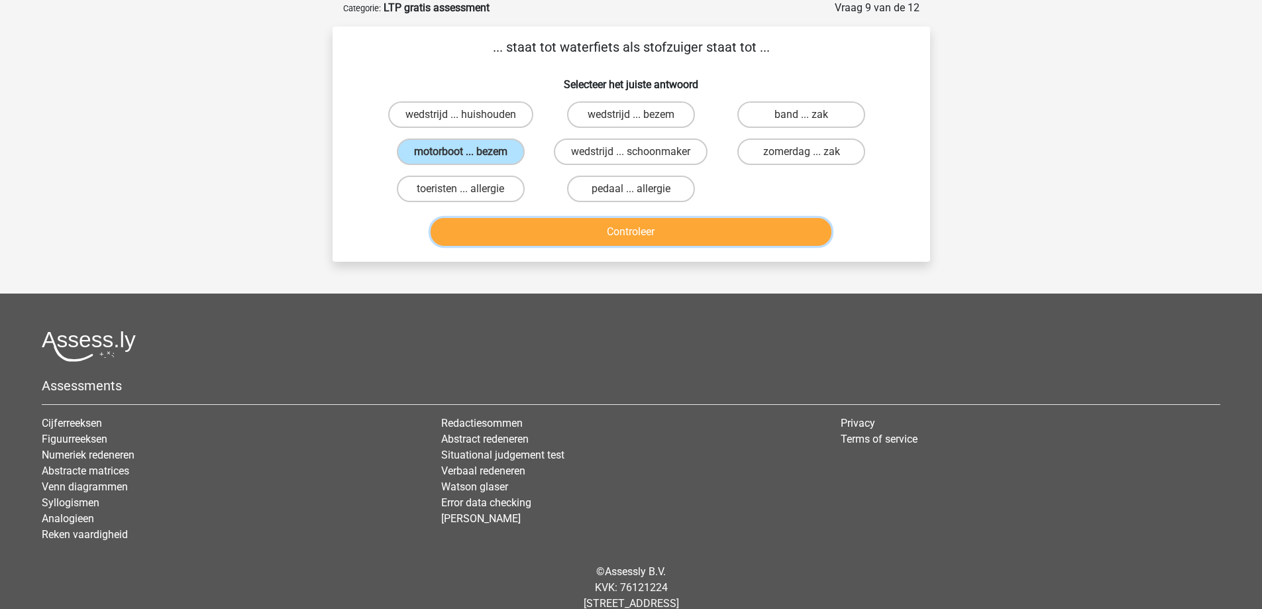
click at [494, 221] on button "Controleer" at bounding box center [630, 232] width 401 height 28
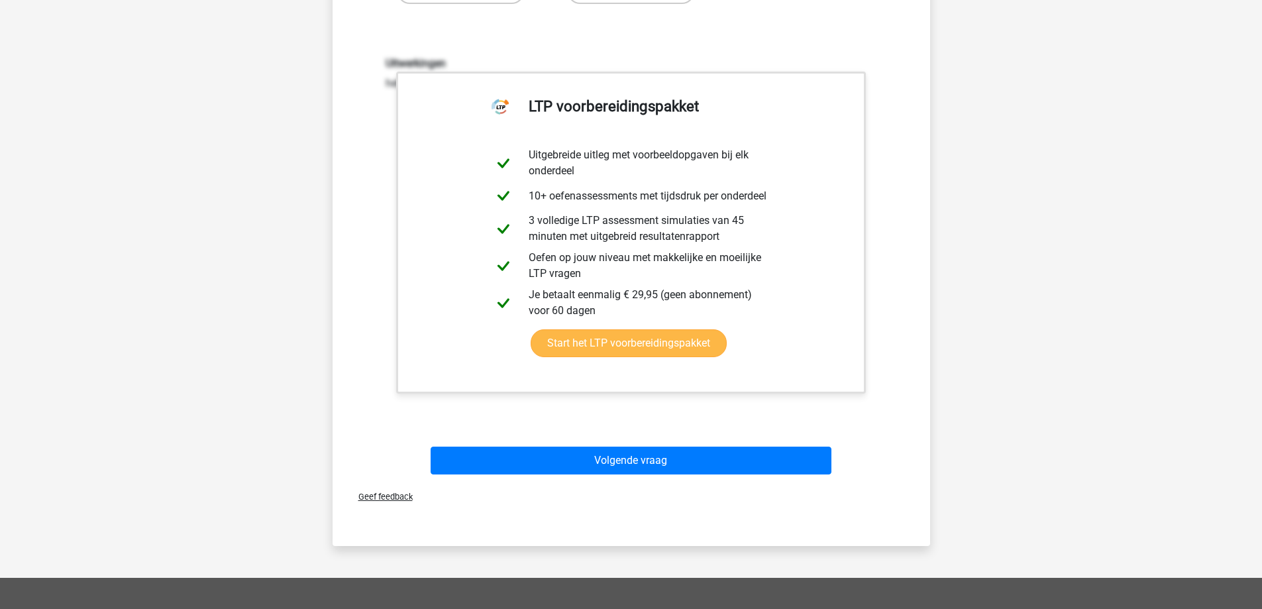
scroll to position [265, 0]
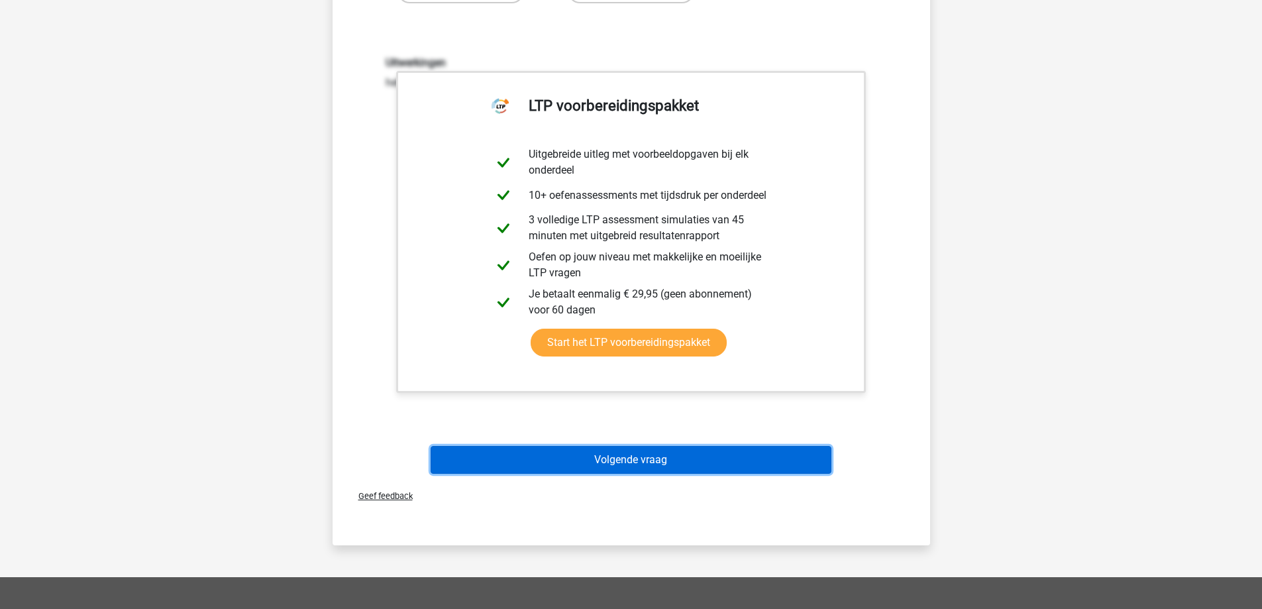
click at [642, 462] on button "Volgende vraag" at bounding box center [630, 460] width 401 height 28
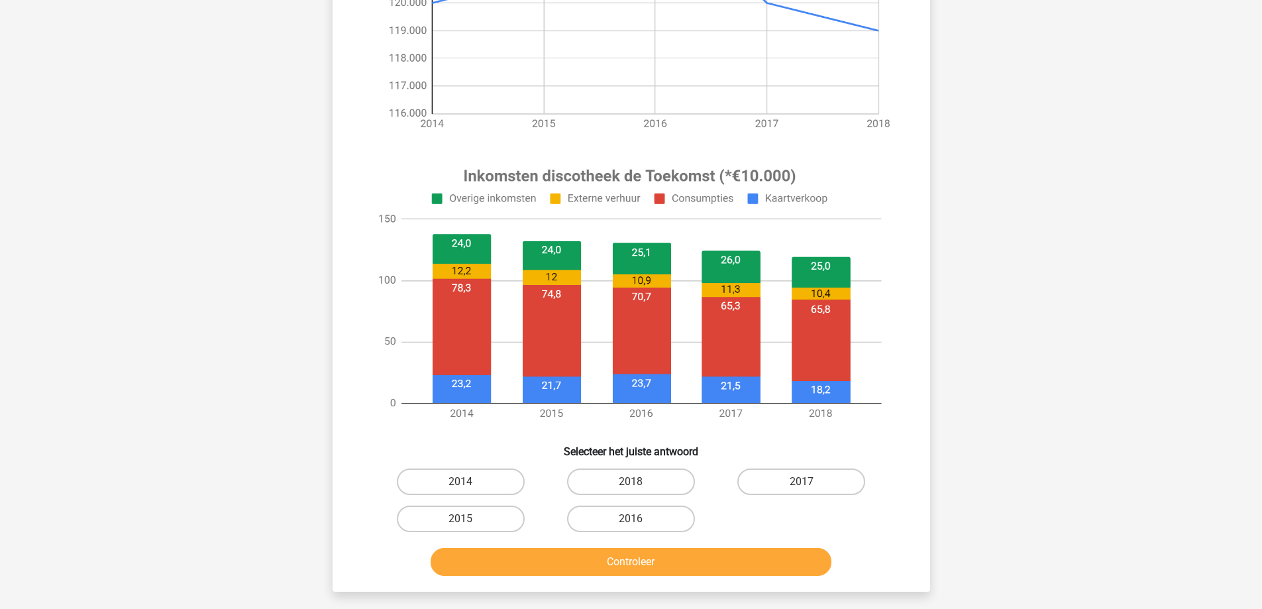
scroll to position [397, 0]
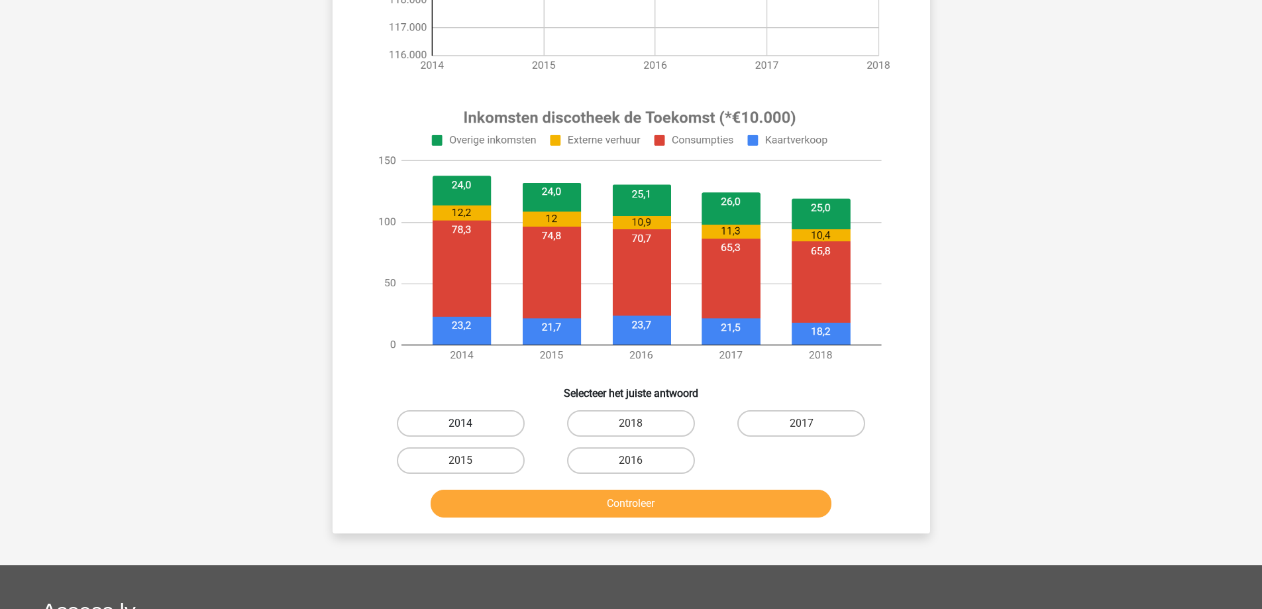
click at [448, 423] on label "2014" at bounding box center [461, 423] width 128 height 26
click at [460, 423] on input "2014" at bounding box center [464, 427] width 9 height 9
radio input "true"
click at [511, 503] on button "Controleer" at bounding box center [630, 503] width 401 height 28
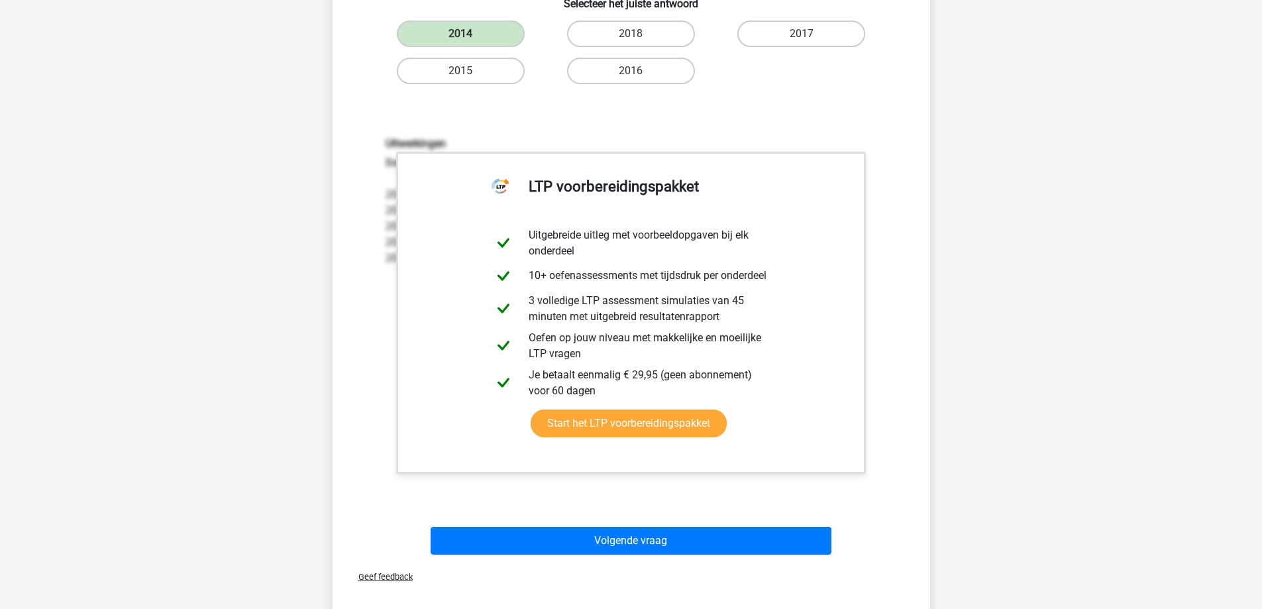
scroll to position [795, 0]
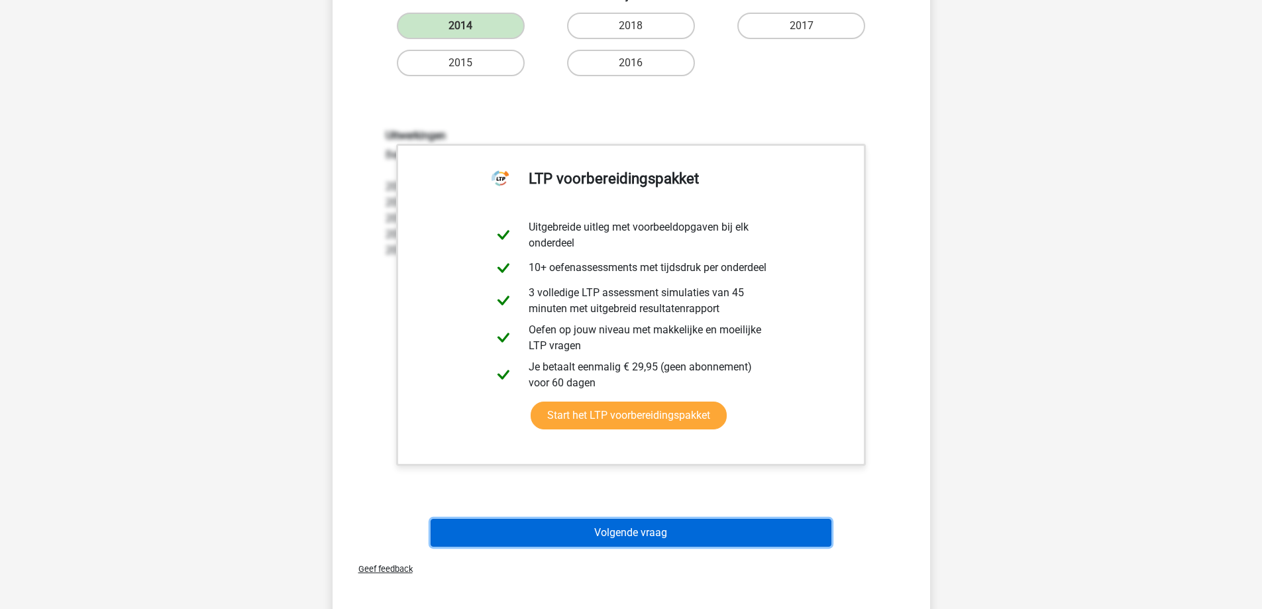
click at [689, 525] on button "Volgende vraag" at bounding box center [630, 533] width 401 height 28
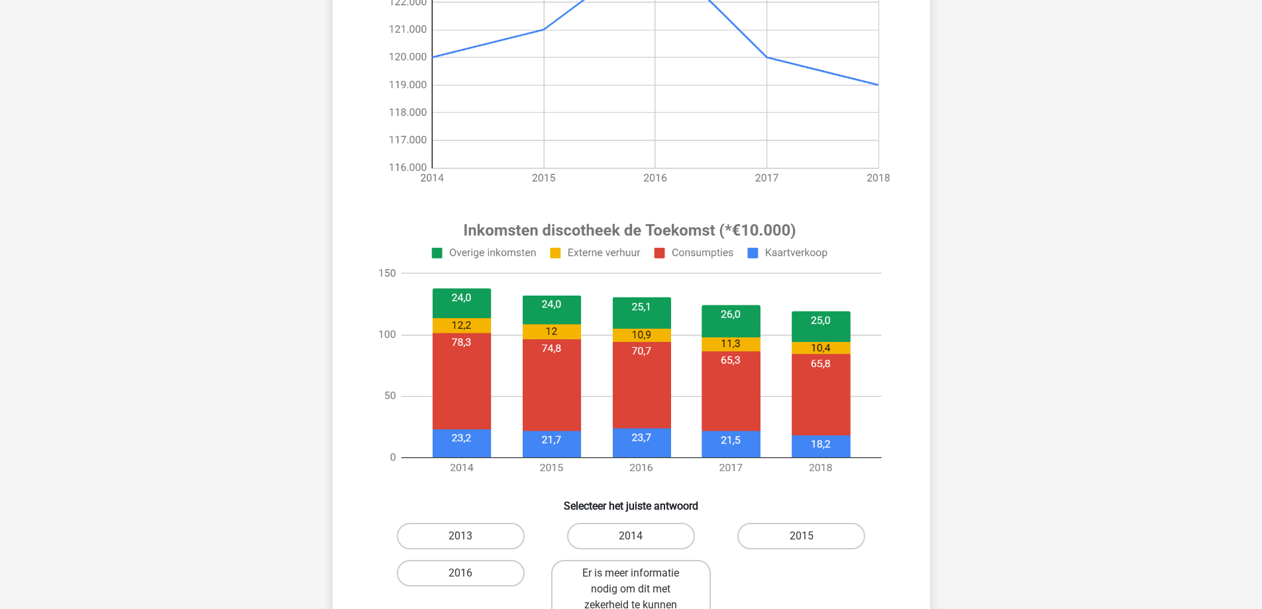
scroll to position [331, 0]
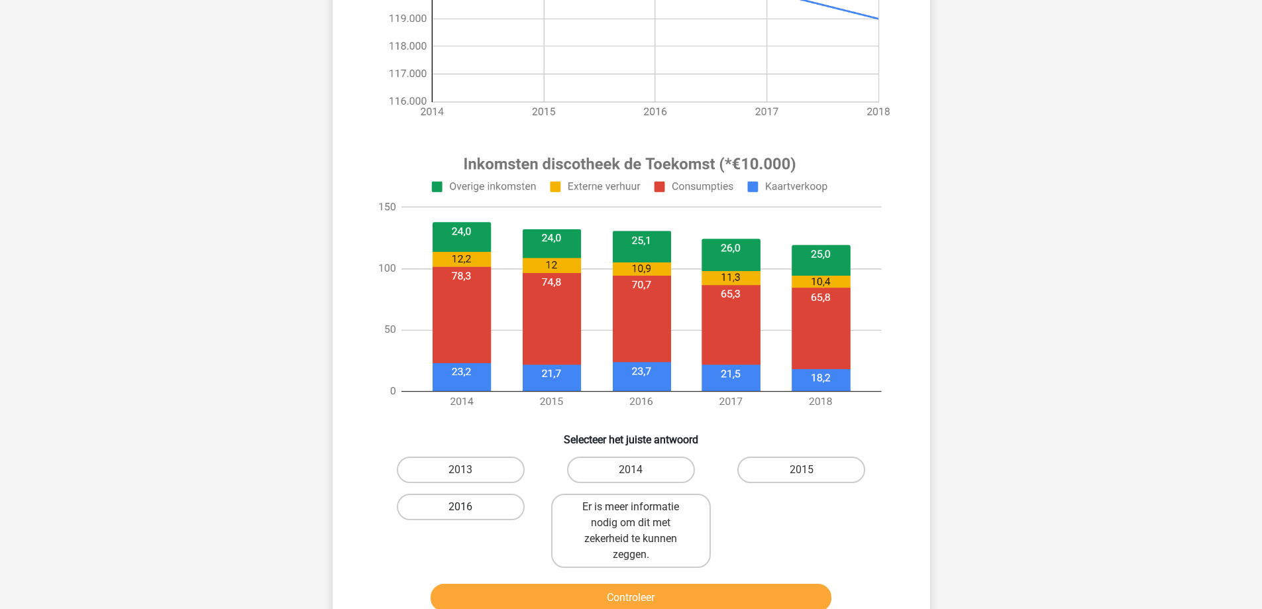
click at [478, 498] on label "2016" at bounding box center [461, 506] width 128 height 26
click at [469, 507] on input "2016" at bounding box center [464, 511] width 9 height 9
radio input "true"
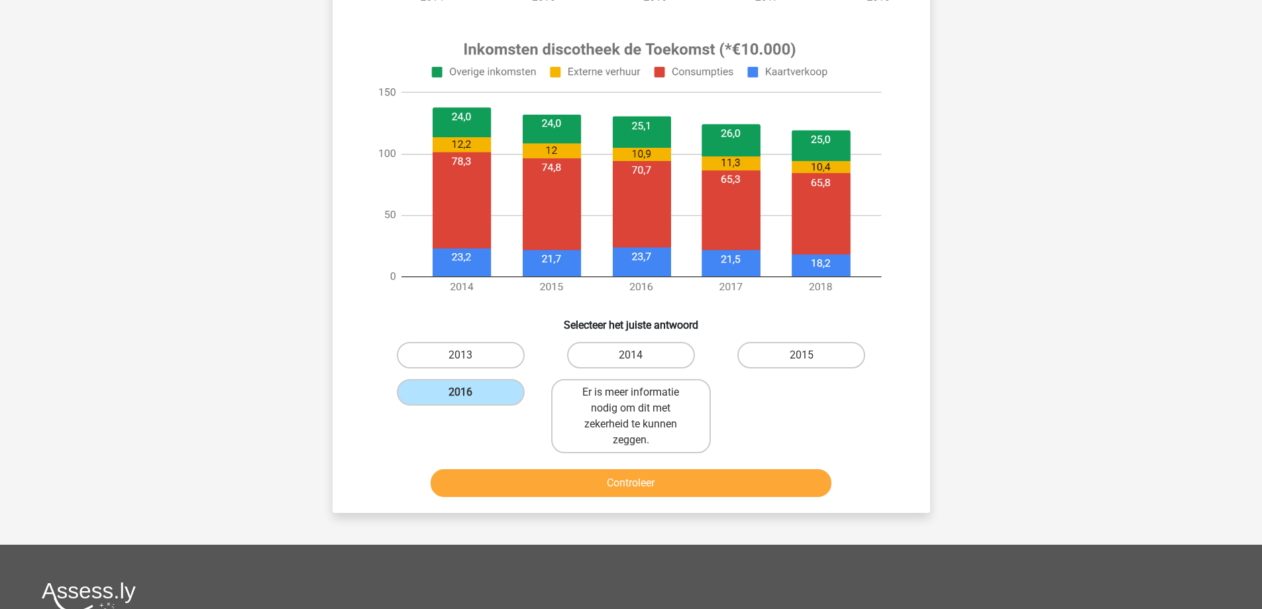
scroll to position [464, 0]
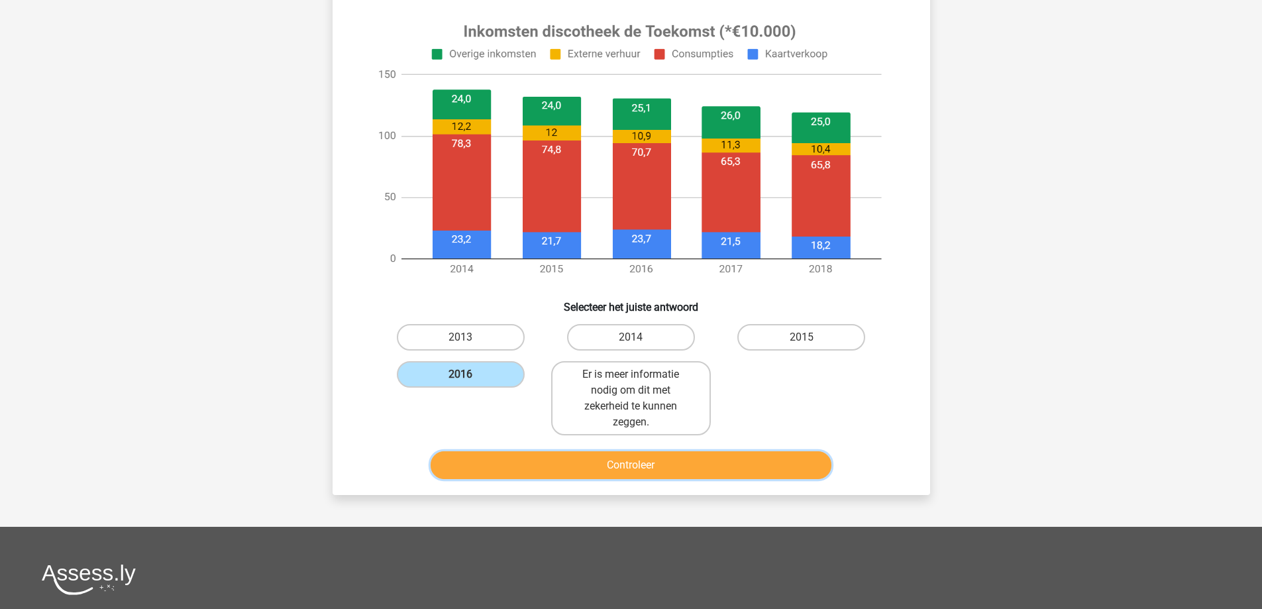
click at [781, 458] on button "Controleer" at bounding box center [630, 465] width 401 height 28
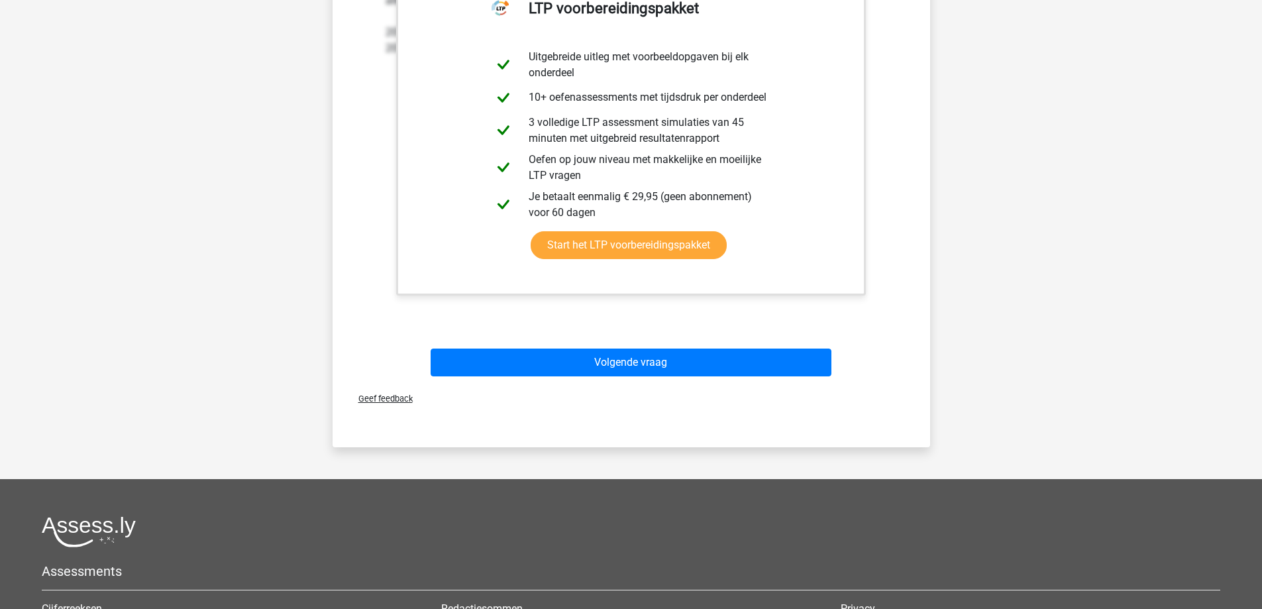
scroll to position [993, 0]
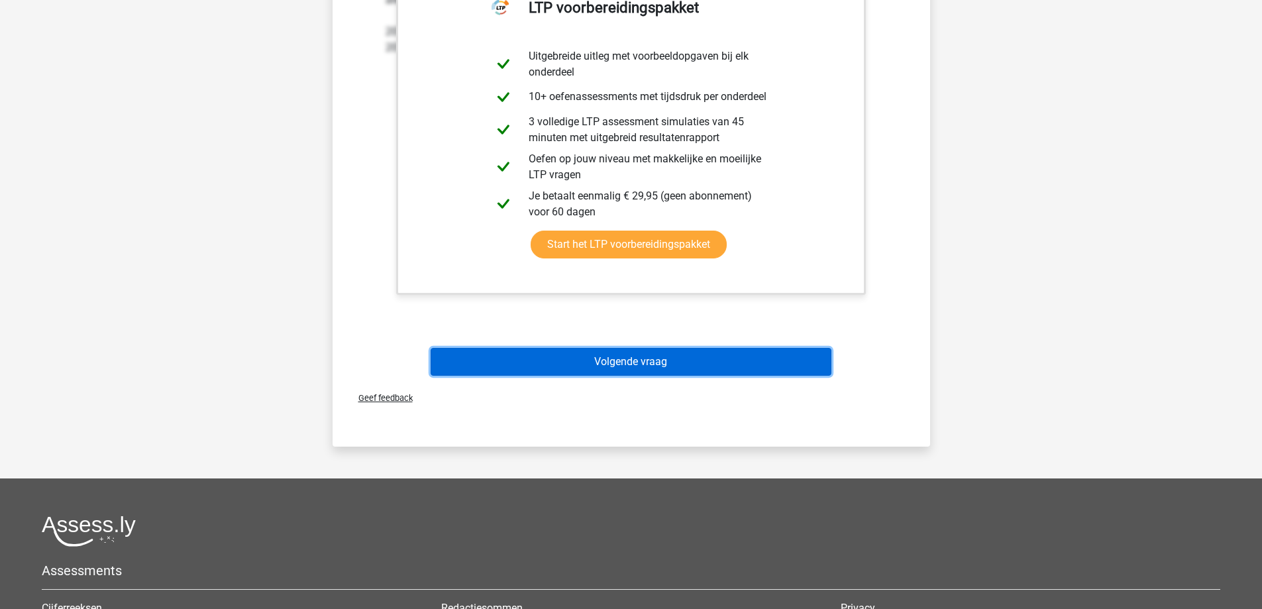
click at [667, 357] on button "Volgende vraag" at bounding box center [630, 362] width 401 height 28
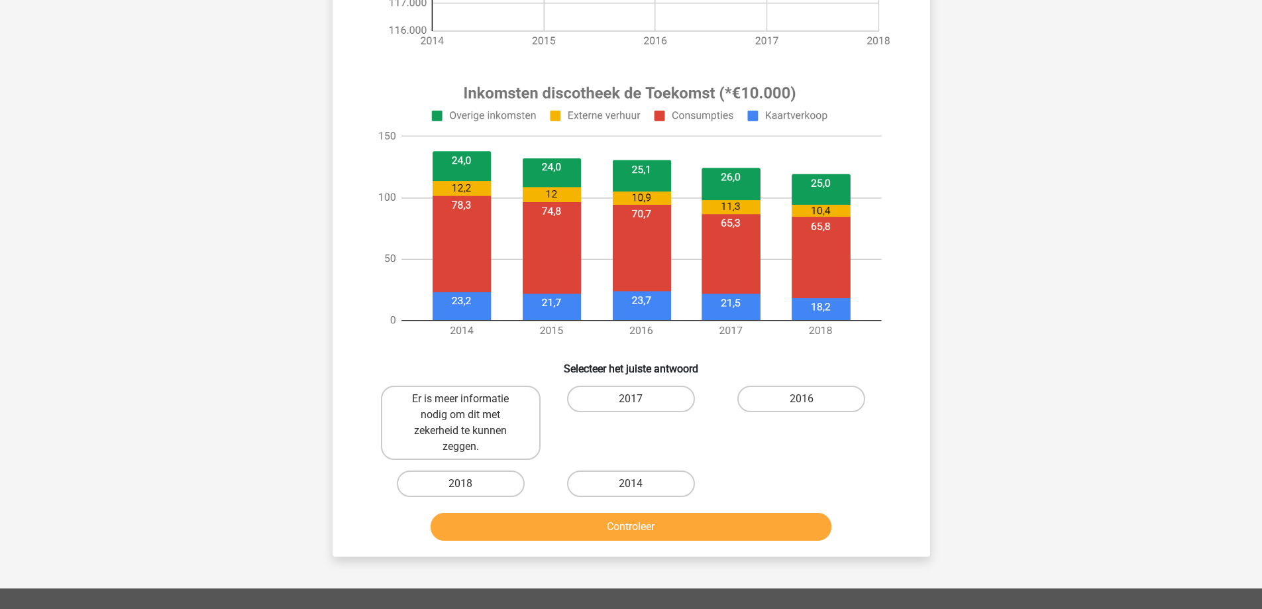
scroll to position [464, 0]
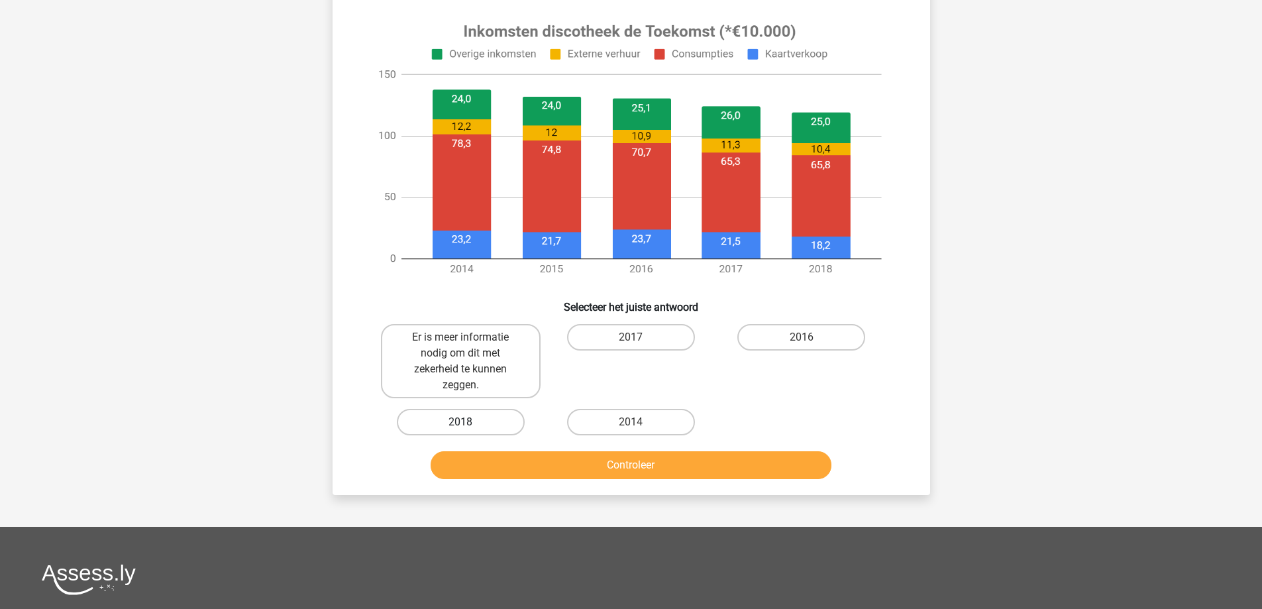
click at [465, 419] on label "2018" at bounding box center [461, 422] width 128 height 26
click at [465, 422] on input "2018" at bounding box center [464, 426] width 9 height 9
radio input "true"
click at [509, 456] on button "Controleer" at bounding box center [630, 465] width 401 height 28
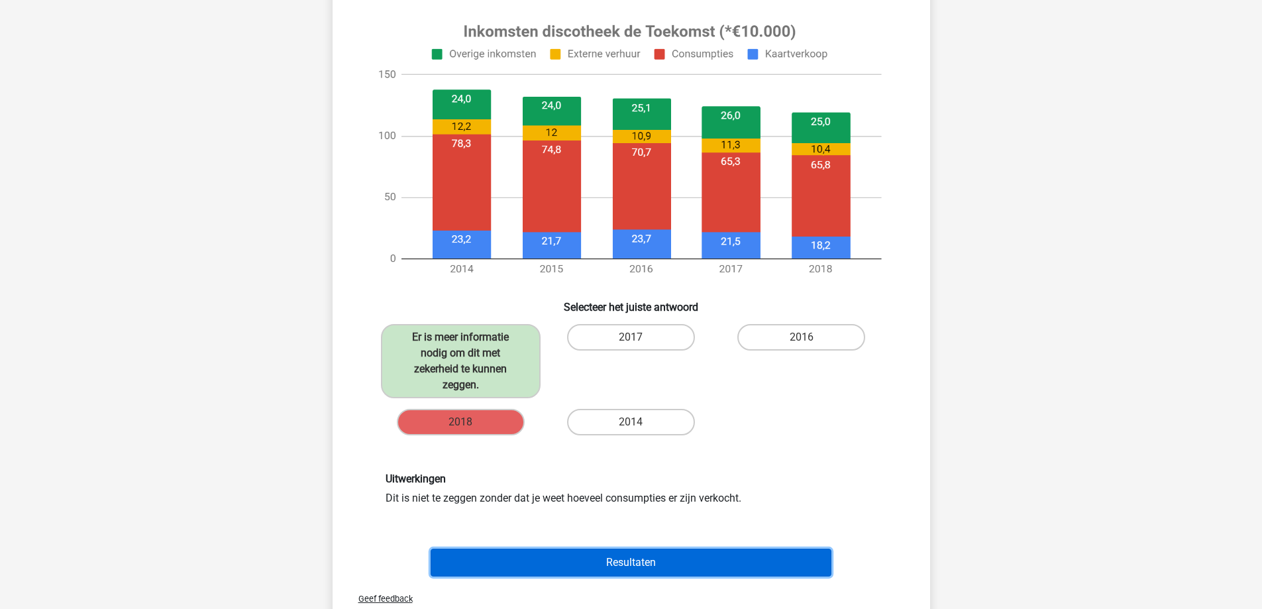
click at [644, 558] on button "Resultaten" at bounding box center [630, 562] width 401 height 28
